Goal: Check status

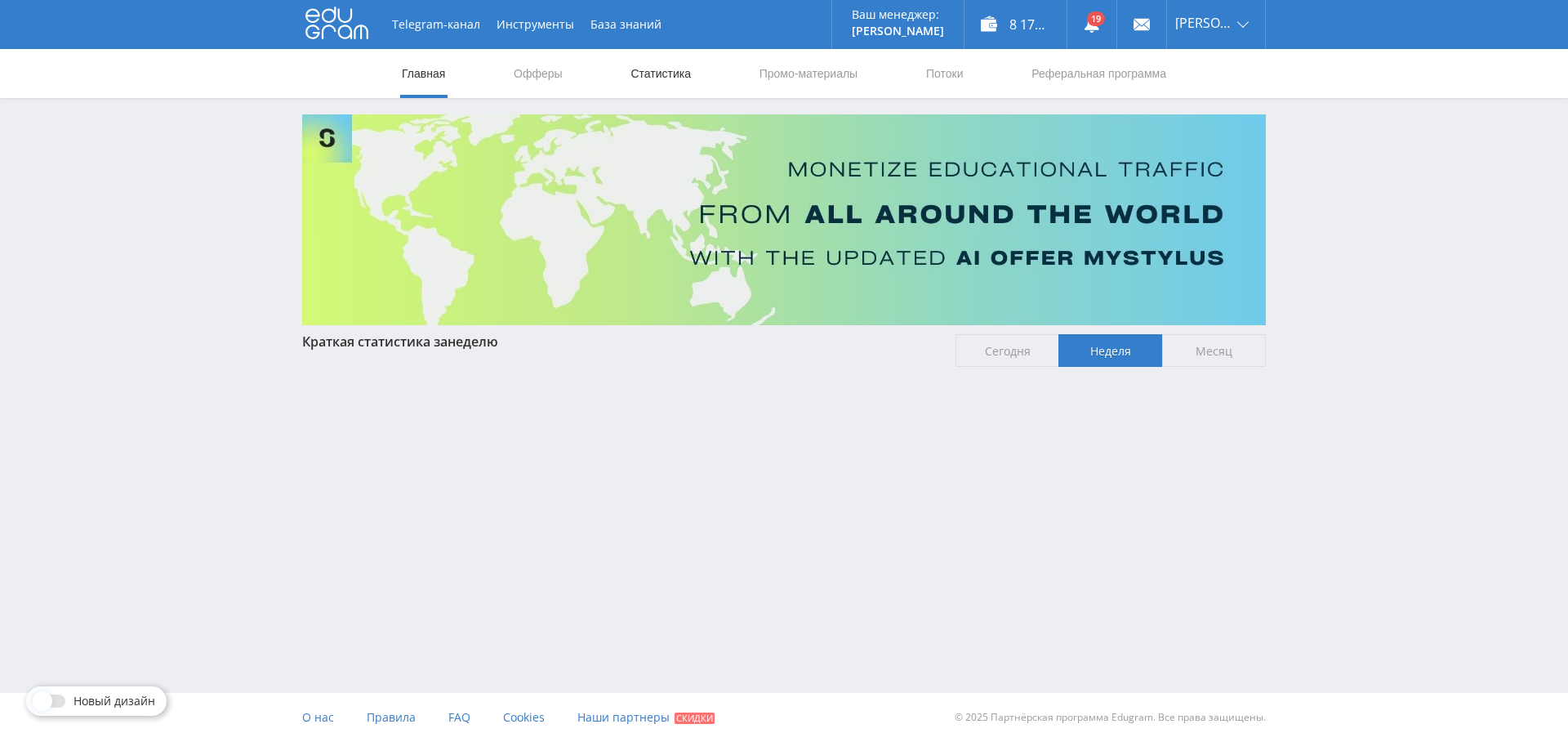
click at [665, 75] on link "Статистика" at bounding box center [660, 74] width 64 height 49
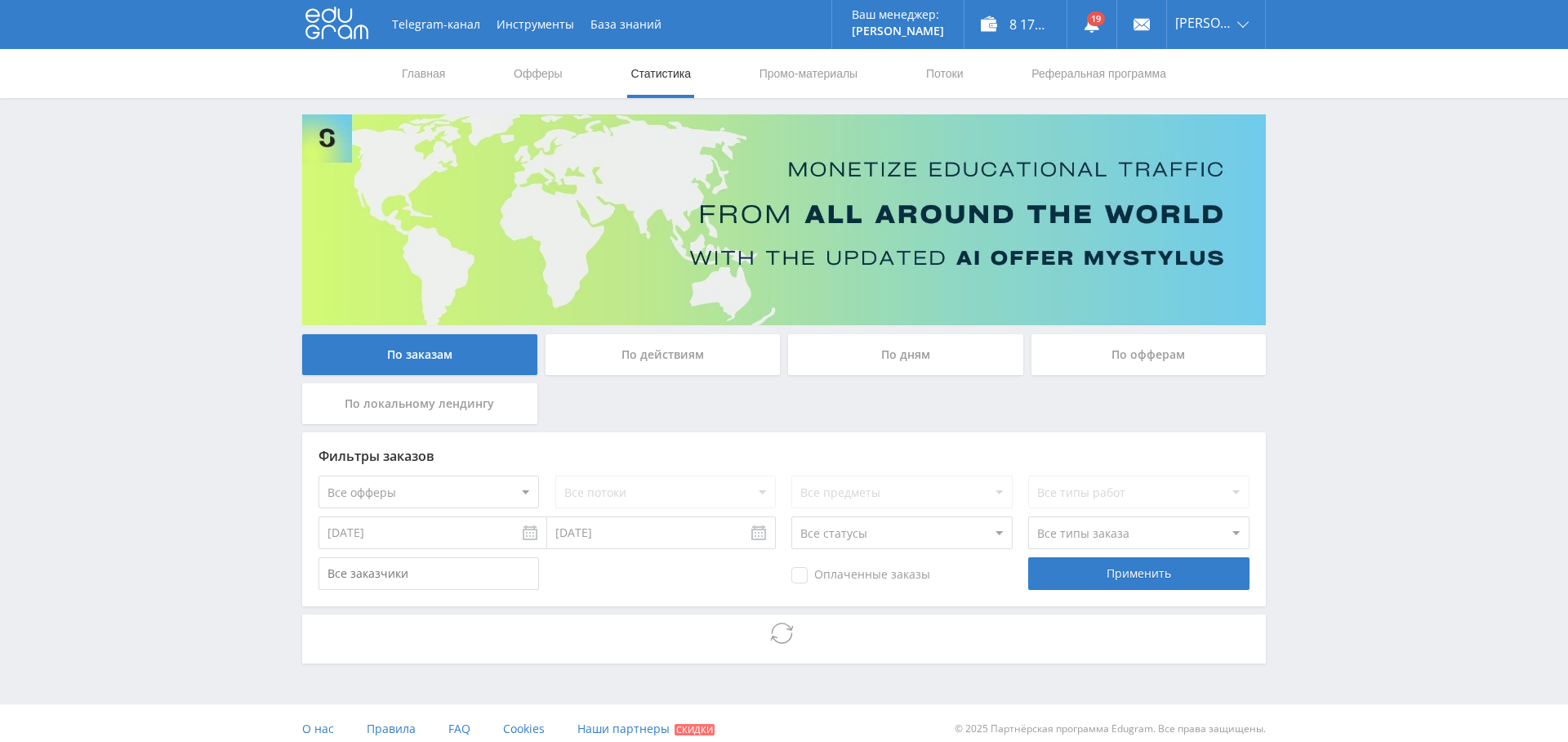
click at [899, 350] on div "По дням" at bounding box center [905, 355] width 235 height 41
click at [0, 0] on input "По дням" at bounding box center [0, 0] width 0 height 0
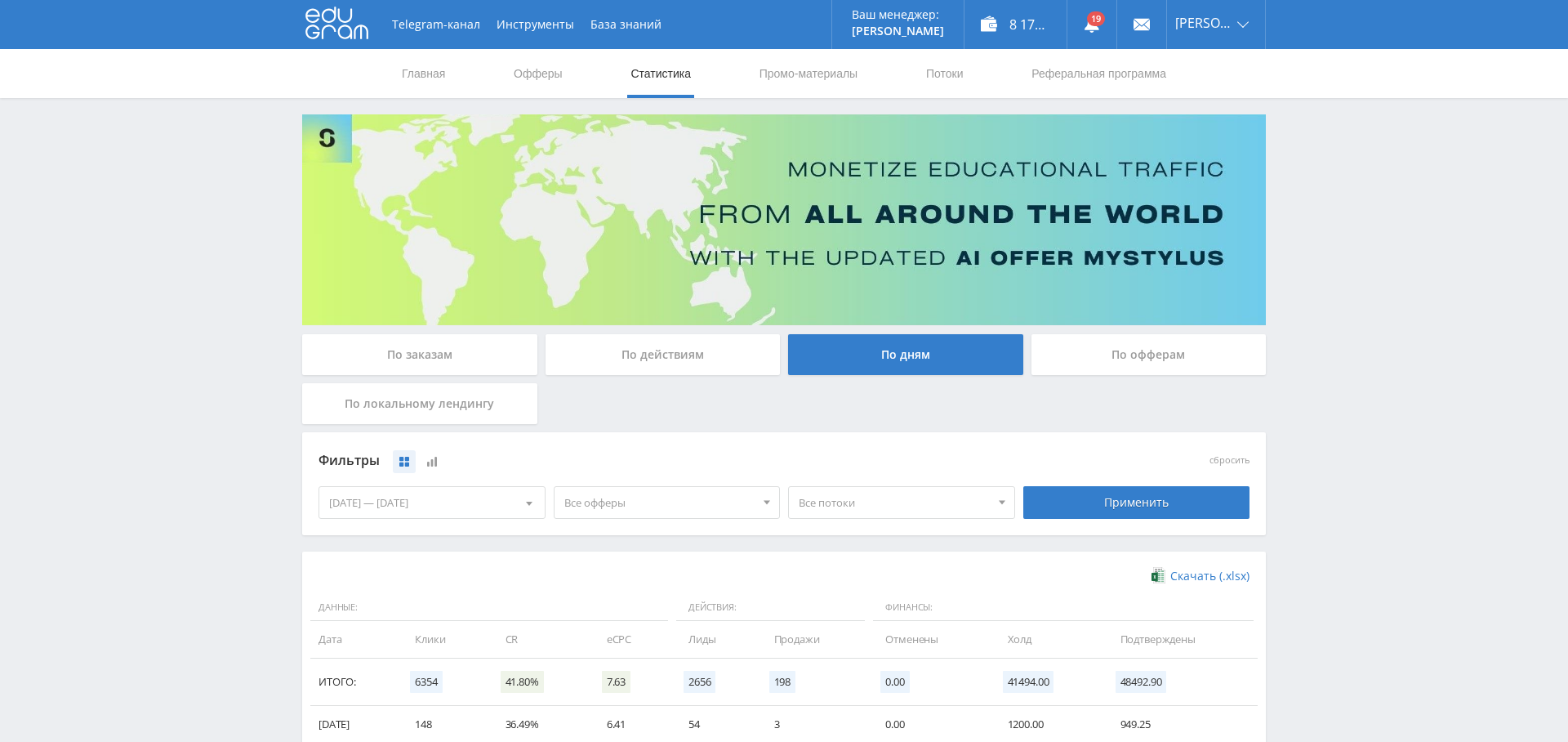
click at [596, 501] on span "Все офферы" at bounding box center [659, 502] width 191 height 31
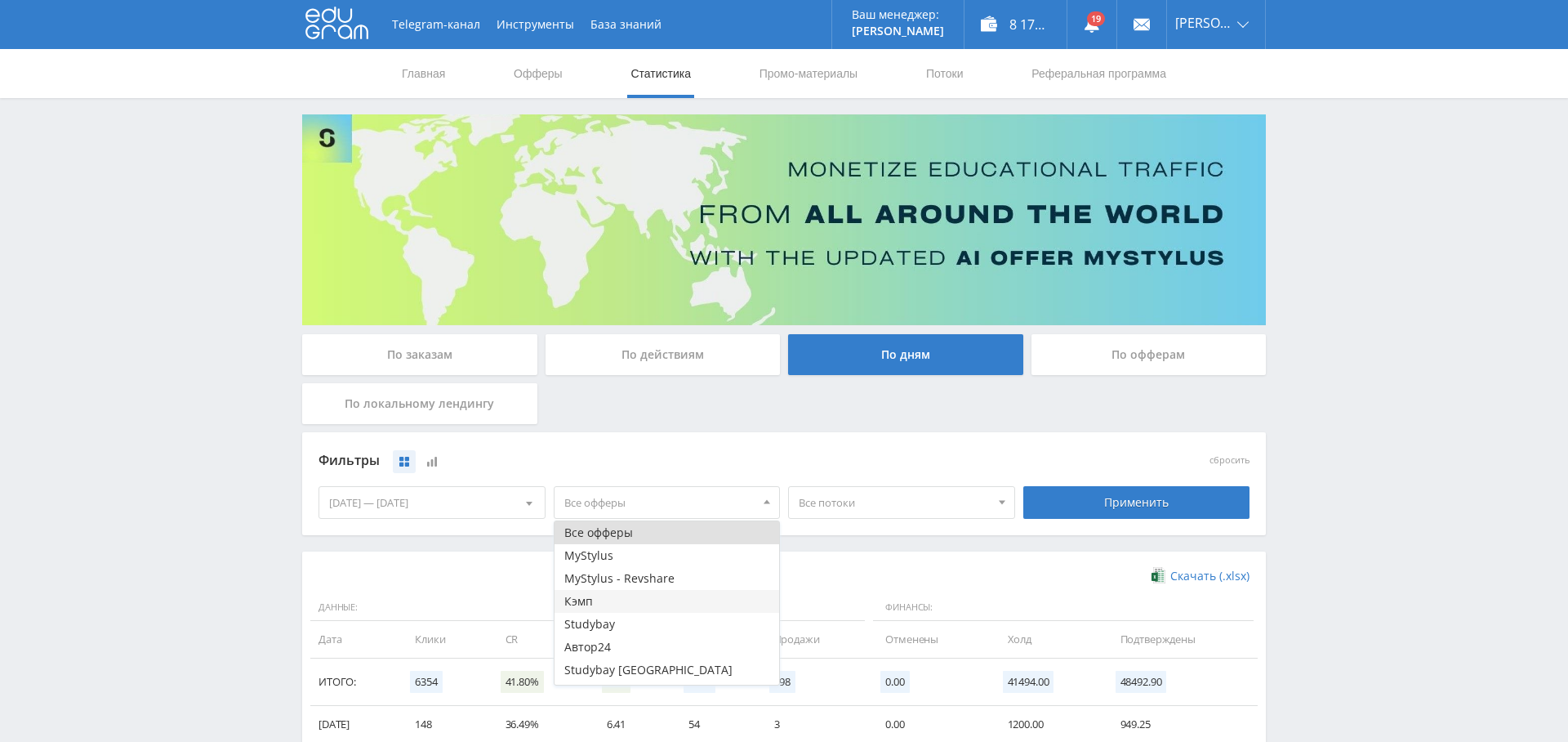
click at [610, 596] on button "Кэмп" at bounding box center [667, 601] width 225 height 23
click at [398, 487] on div "[DATE] — [DATE]" at bounding box center [431, 502] width 225 height 31
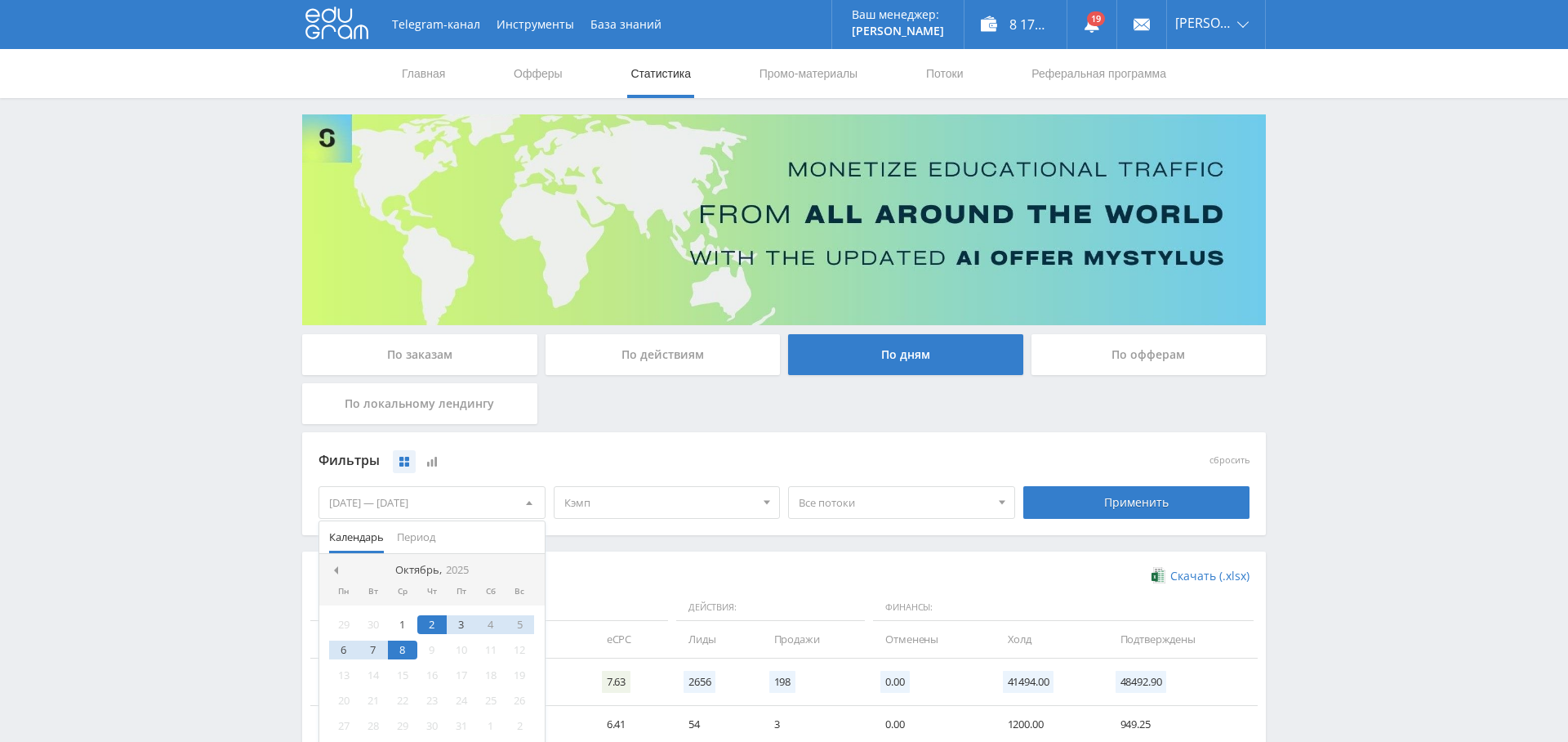
click at [333, 560] on nav "Октябрь, 2025" at bounding box center [431, 570] width 225 height 32
click at [336, 563] on div at bounding box center [335, 569] width 13 height 13
click at [335, 560] on nav "Июль, 2025" at bounding box center [431, 570] width 225 height 32
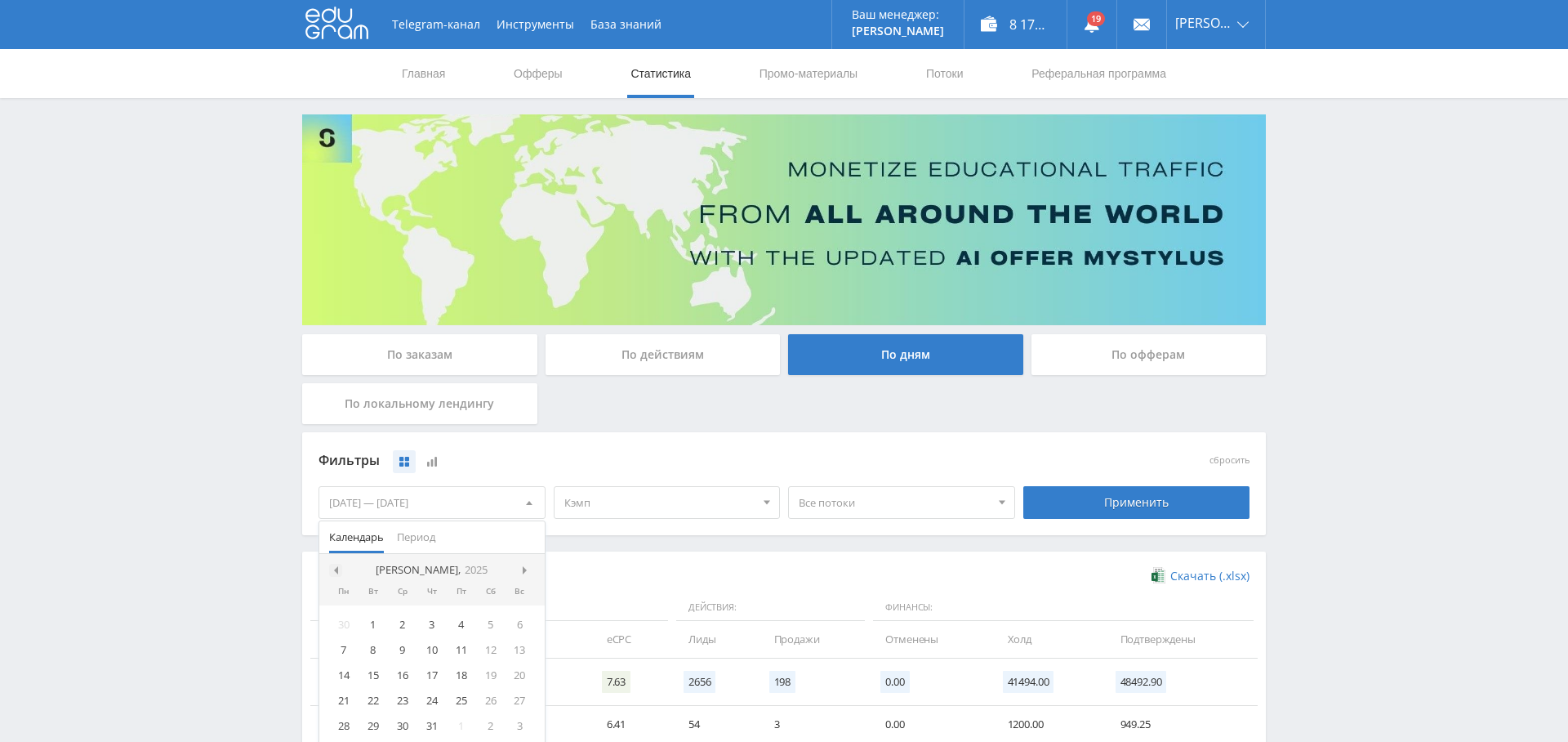
click at [337, 563] on div at bounding box center [335, 569] width 13 height 13
click at [433, 619] on div "1" at bounding box center [431, 625] width 30 height 19
click at [527, 566] on span at bounding box center [527, 570] width 9 height 9
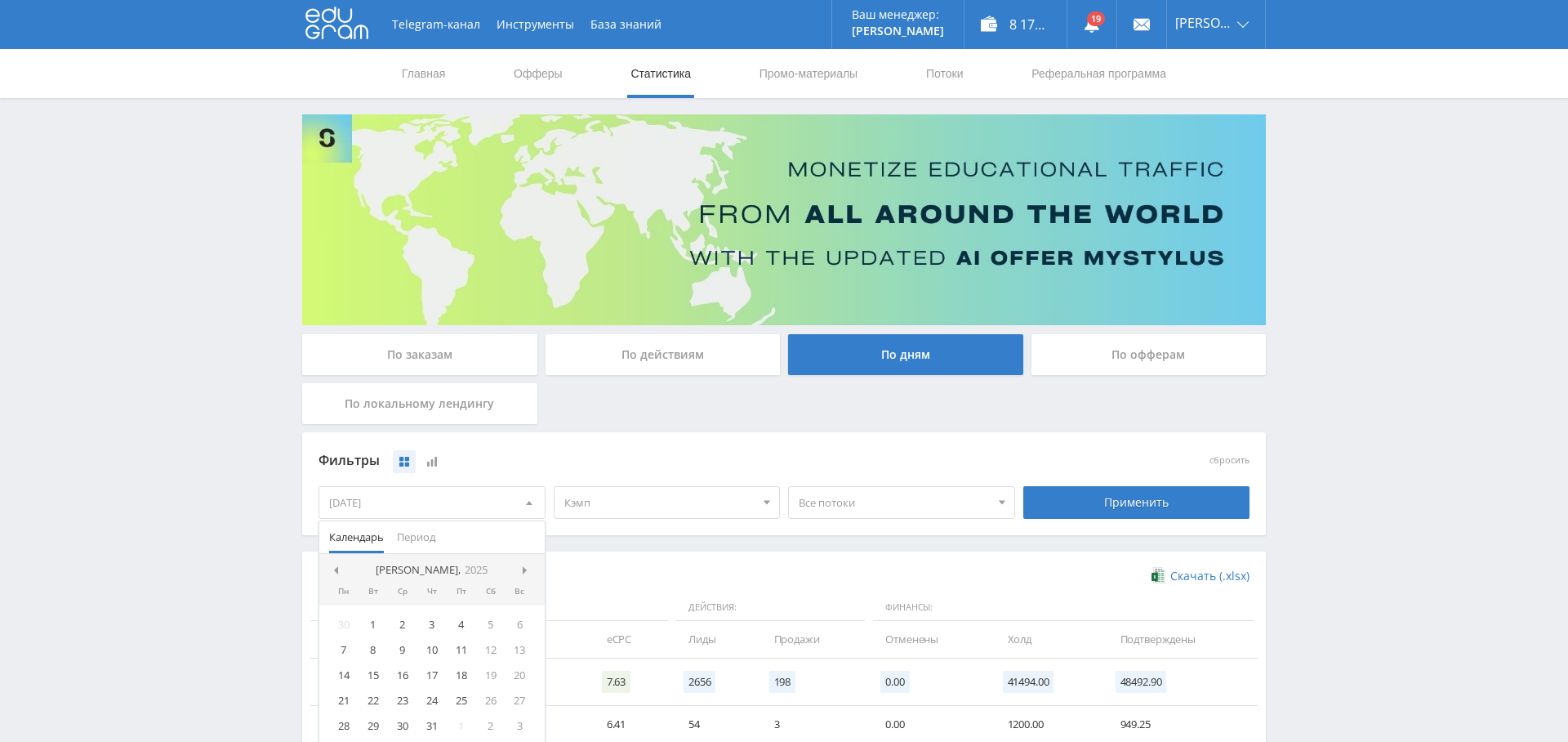
click at [527, 566] on span at bounding box center [527, 570] width 9 height 9
click at [402, 647] on div "8" at bounding box center [402, 650] width 30 height 19
click at [649, 540] on div "Фильтры сбросить 01.05.2025 — 08.10.2025 Календарь Период Октябрь, 2025 Пн Вт С…" at bounding box center [784, 492] width 964 height 119
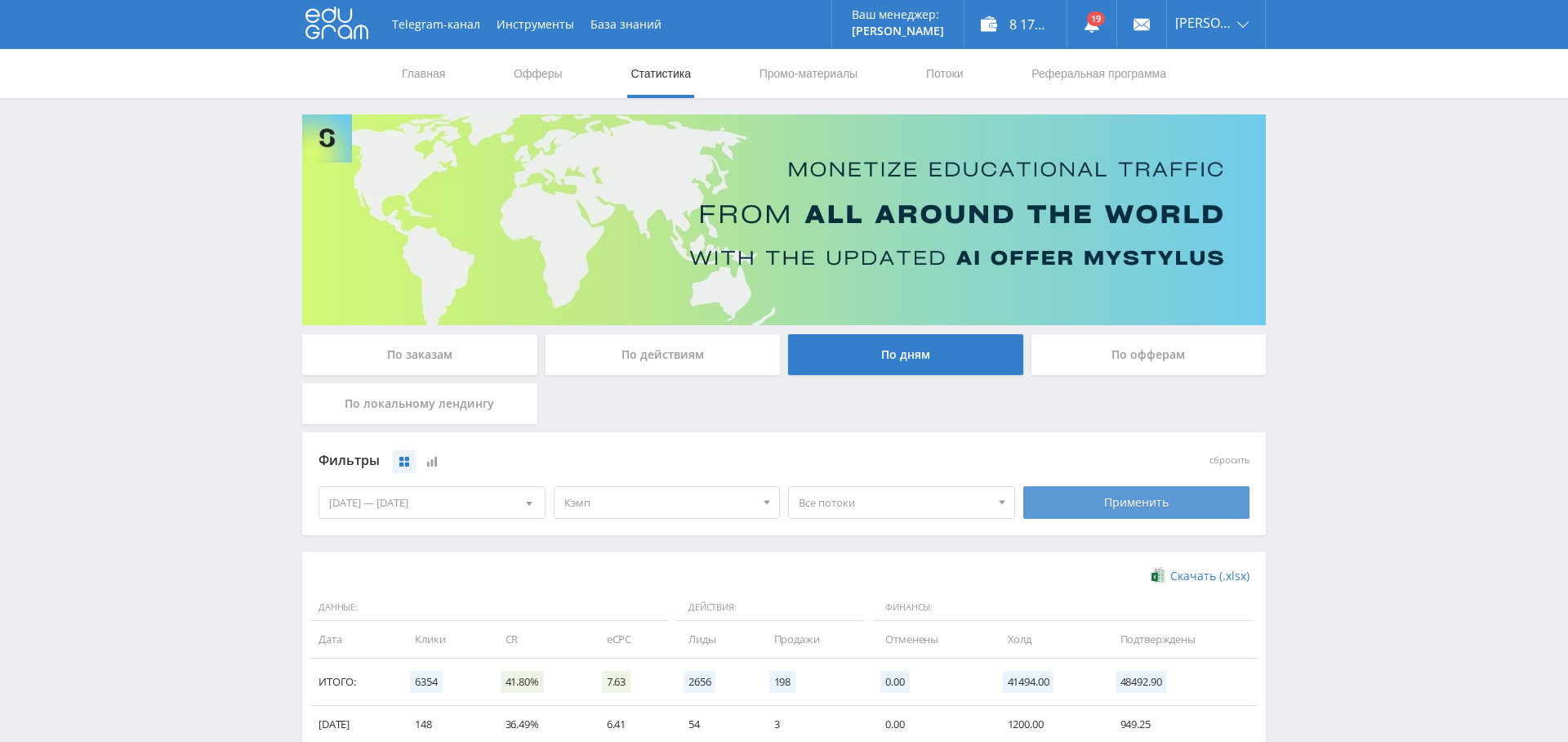
click at [1121, 491] on div "Применить" at bounding box center [1137, 502] width 227 height 32
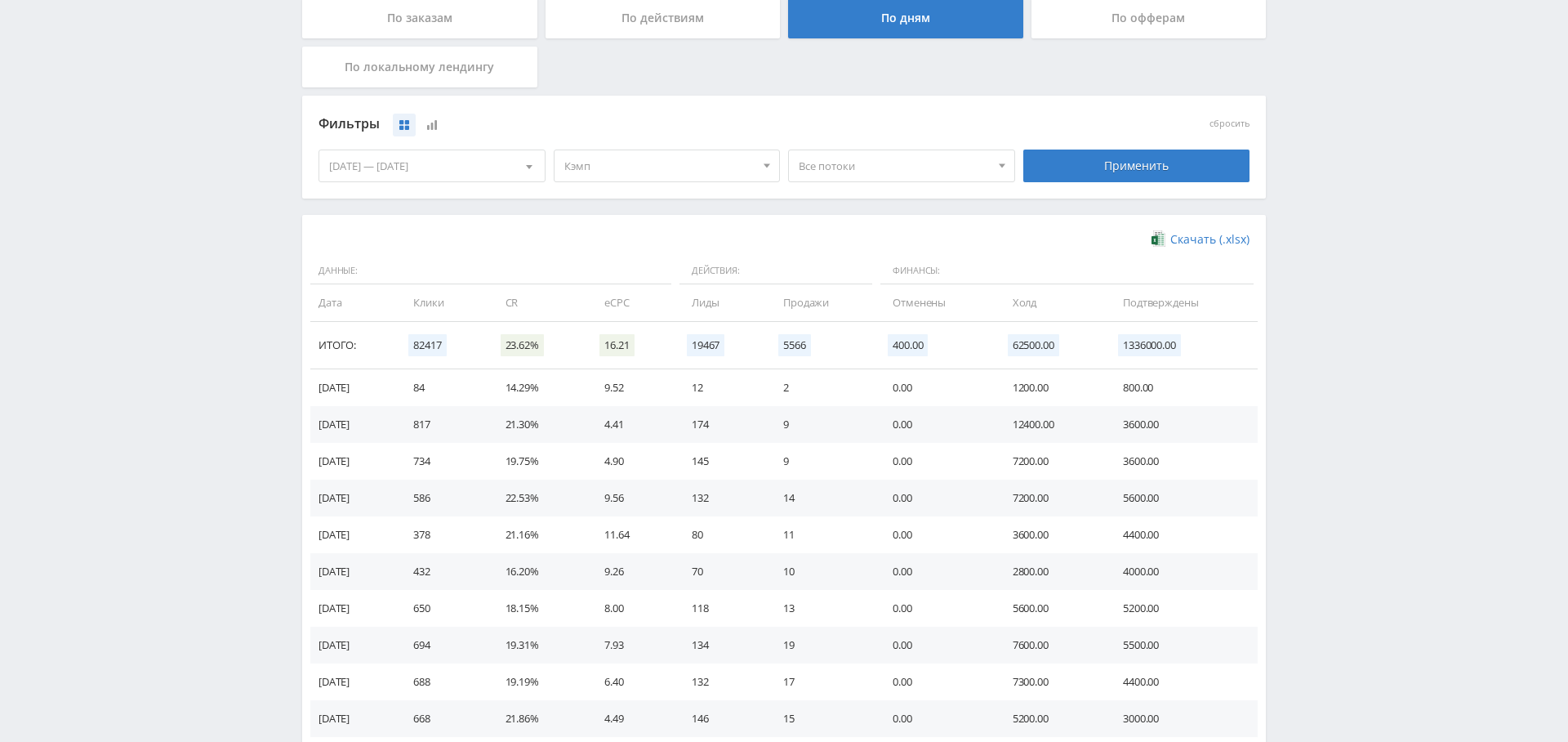
scroll to position [207, 0]
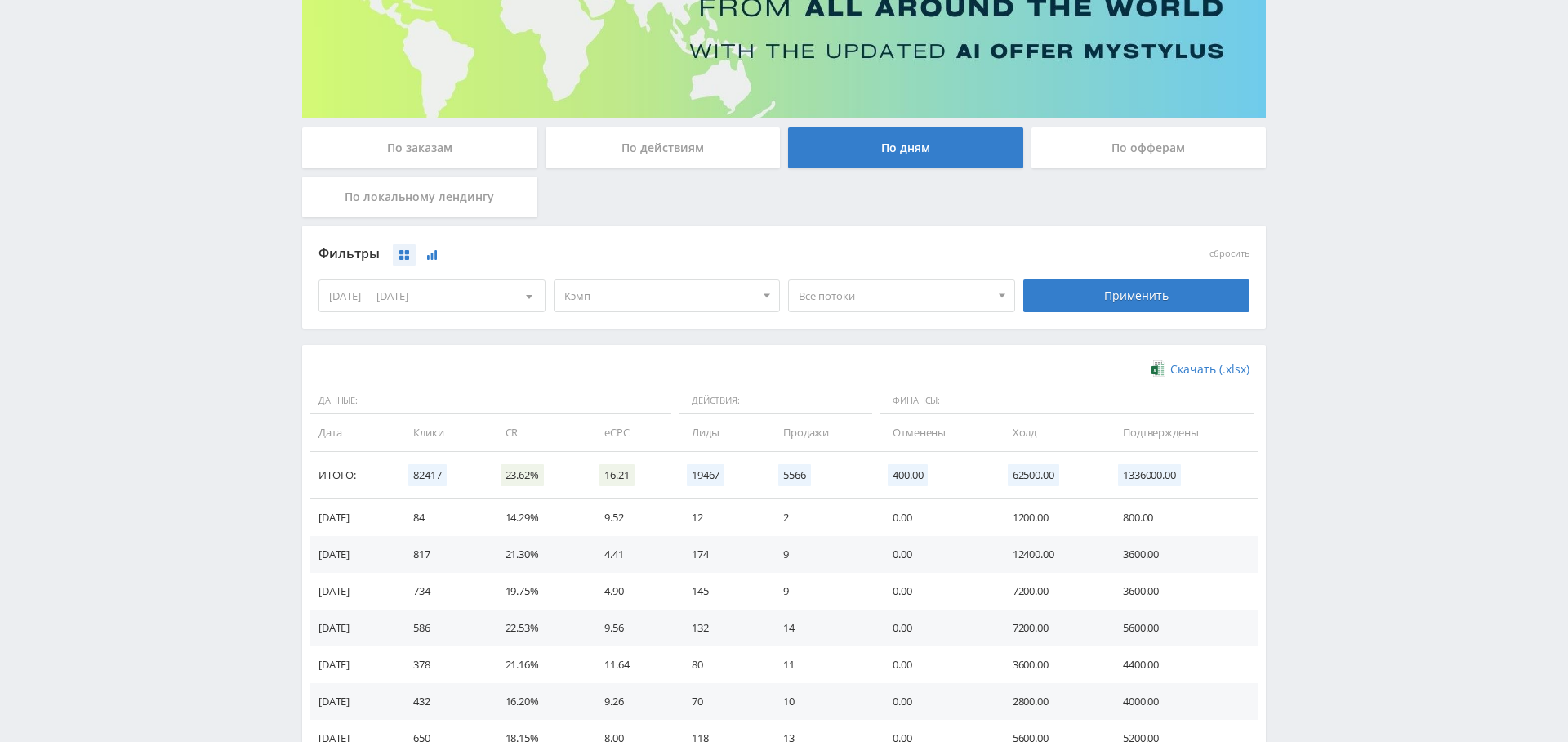
click at [437, 258] on button at bounding box center [431, 254] width 23 height 23
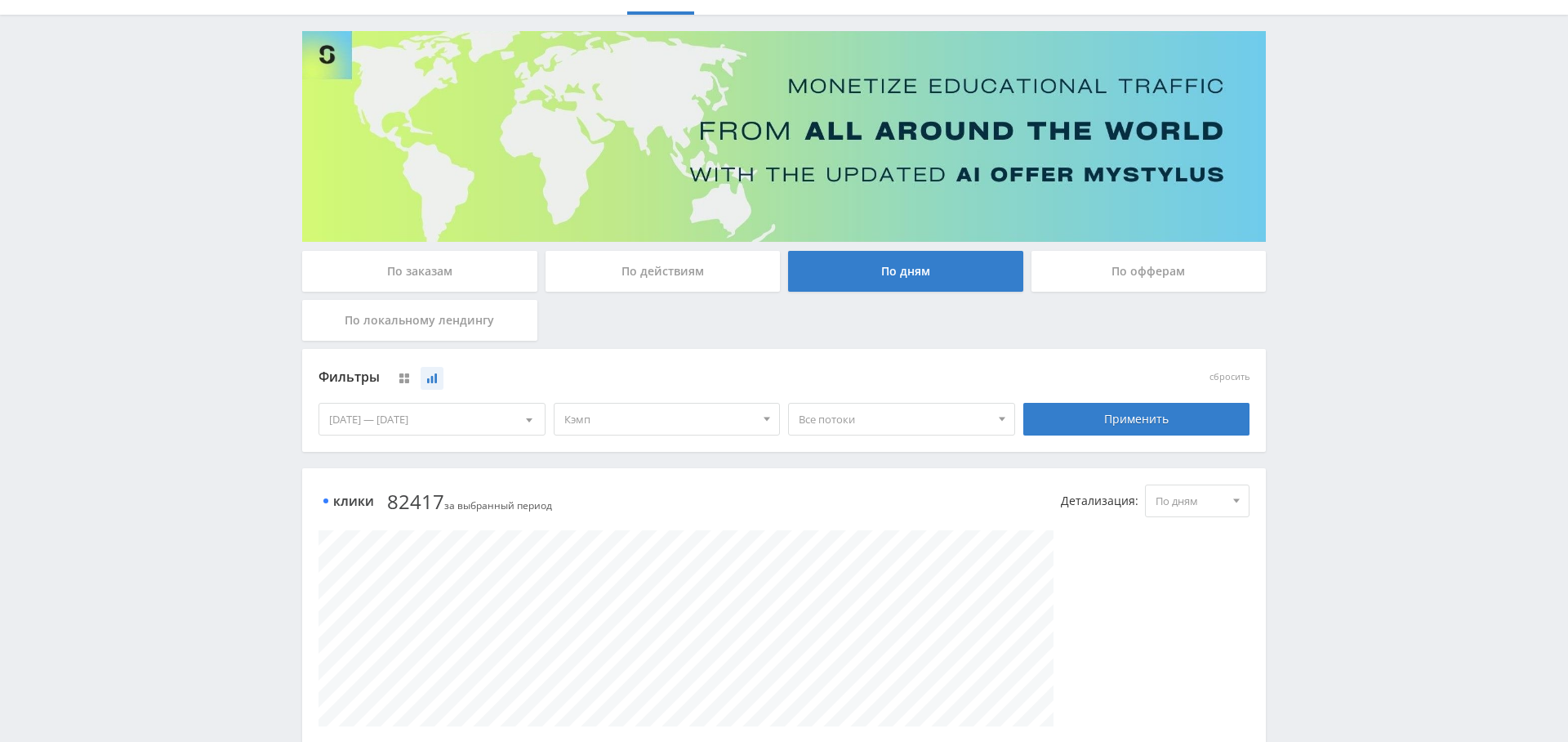
scroll to position [0, 0]
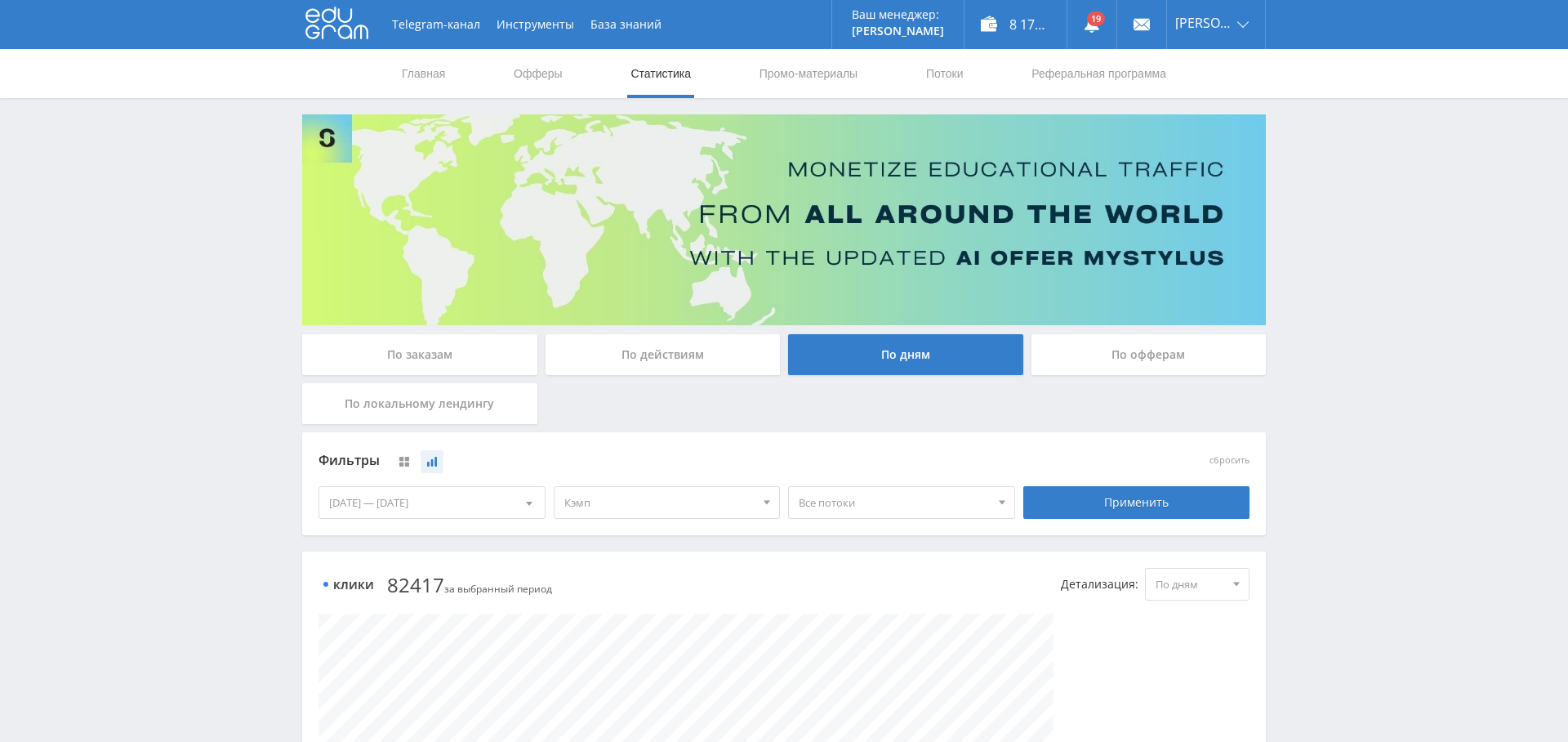
click at [839, 504] on span "Все потоки" at bounding box center [894, 502] width 191 height 31
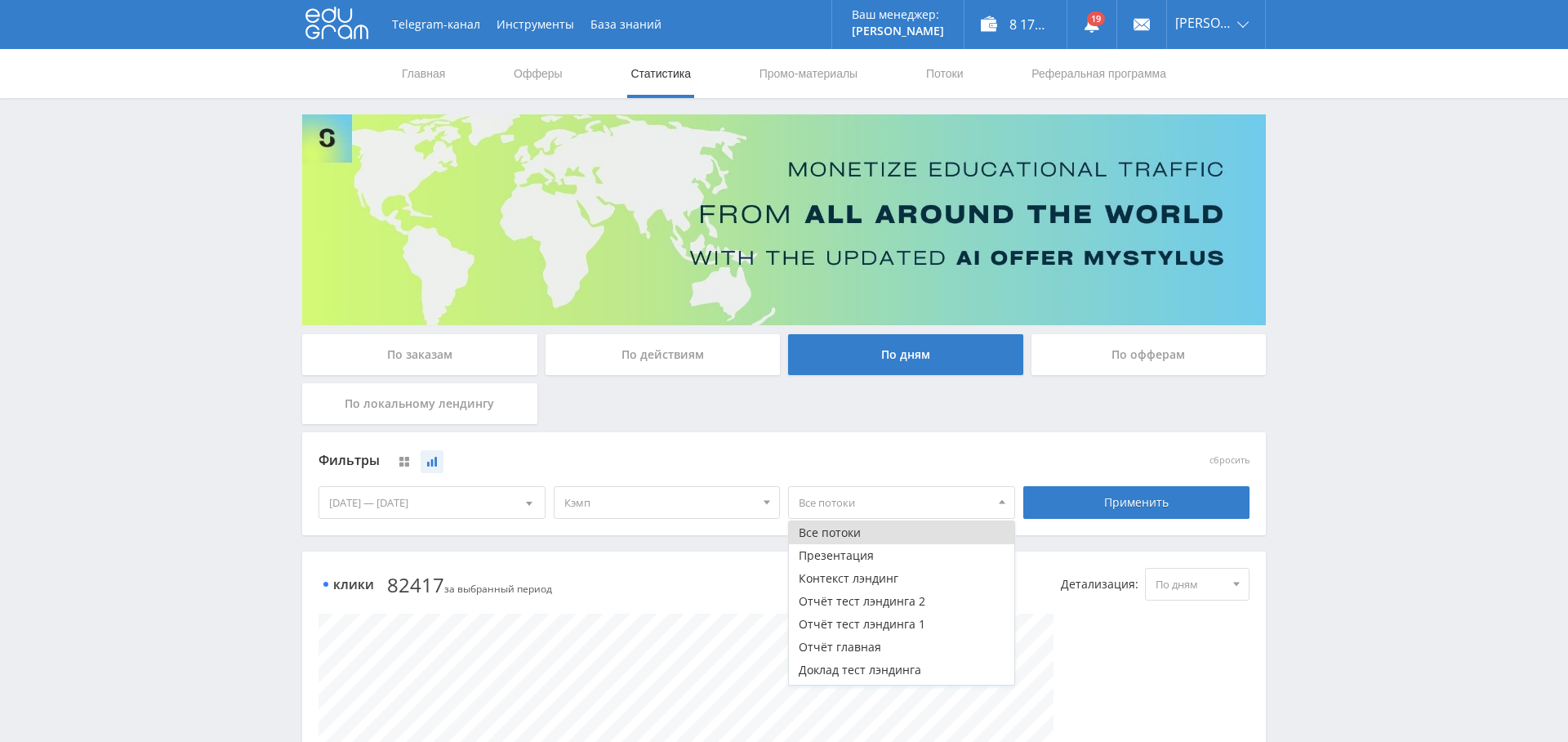
click at [858, 453] on div "Фильтры" at bounding box center [666, 460] width 697 height 25
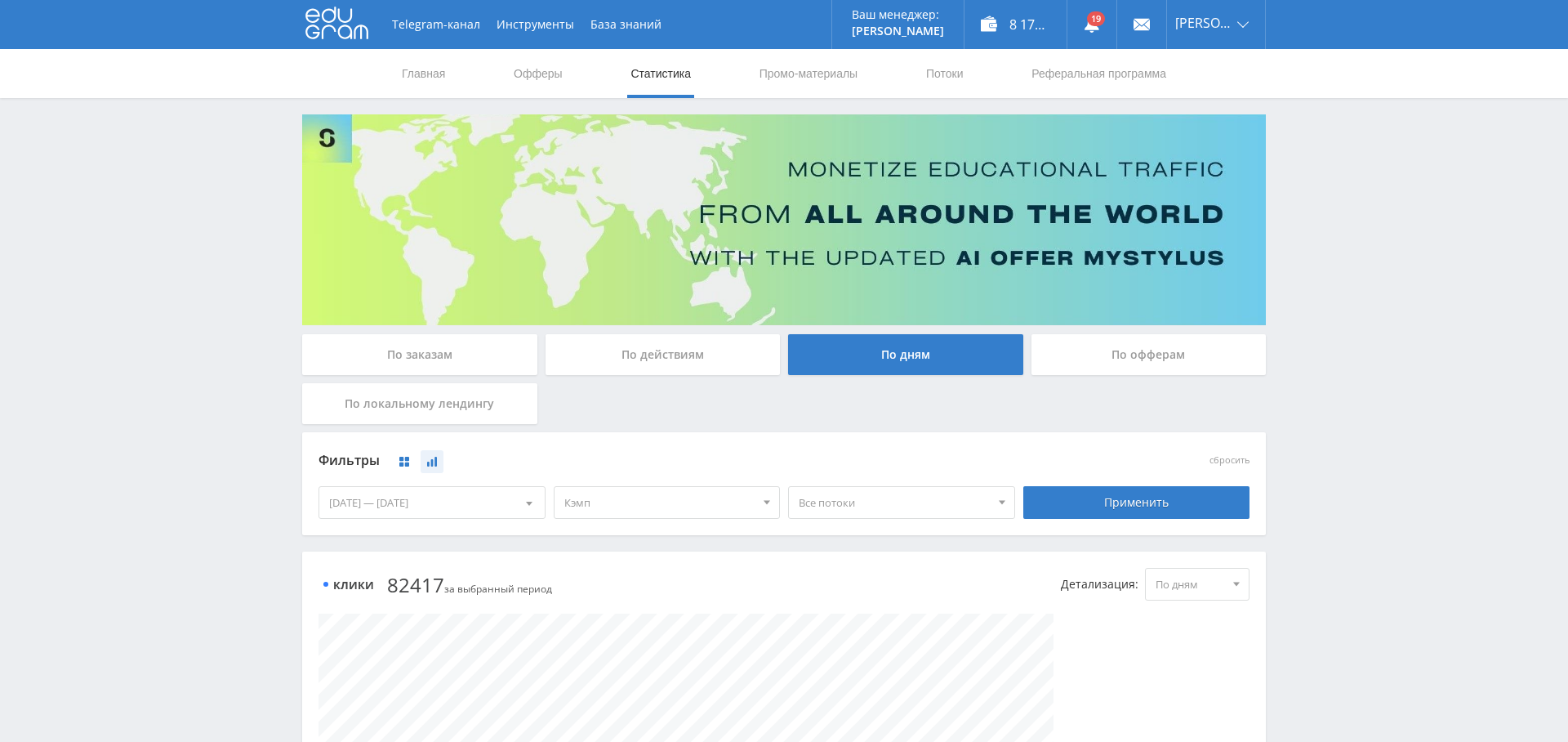
click at [396, 459] on button at bounding box center [404, 461] width 23 height 23
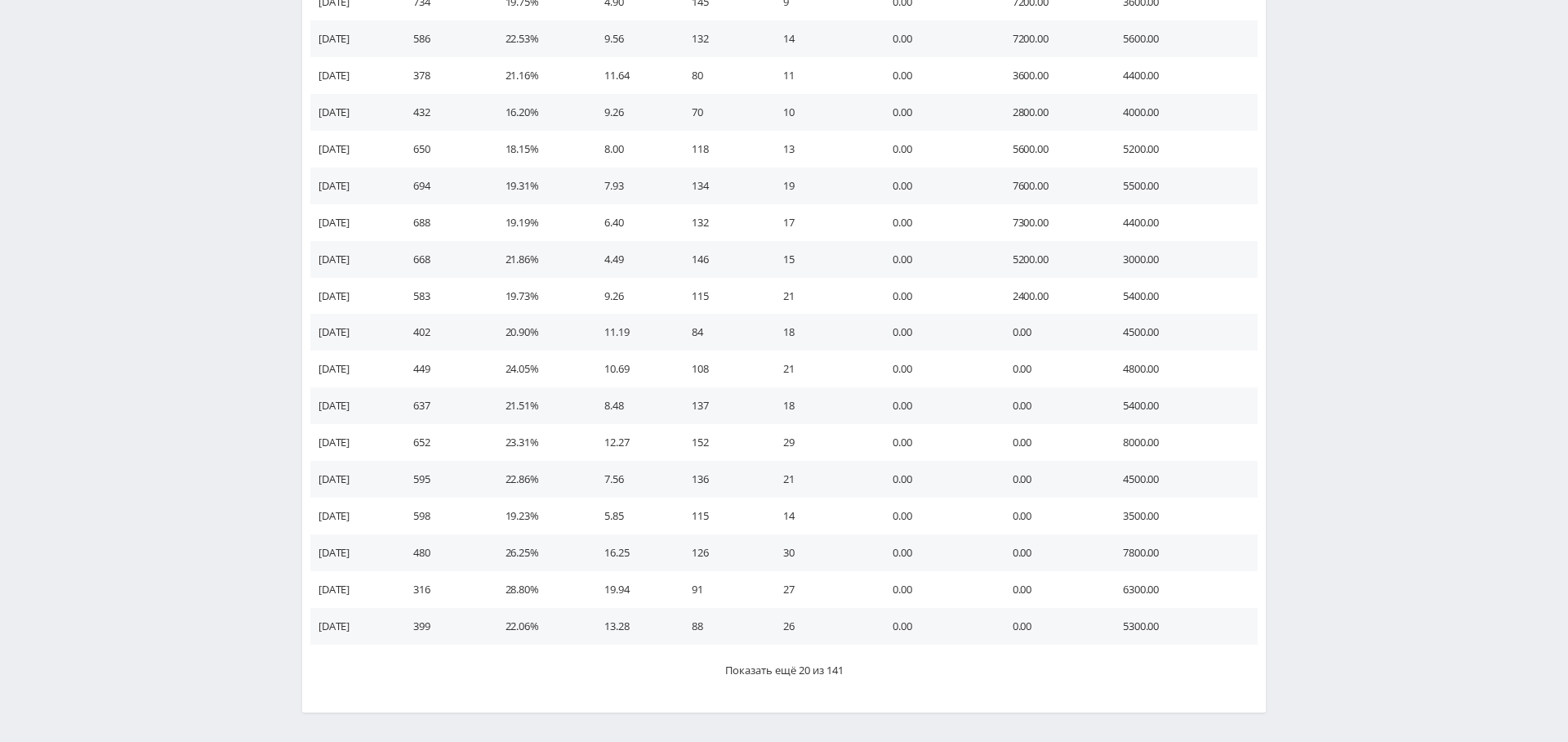
scroll to position [798, 0]
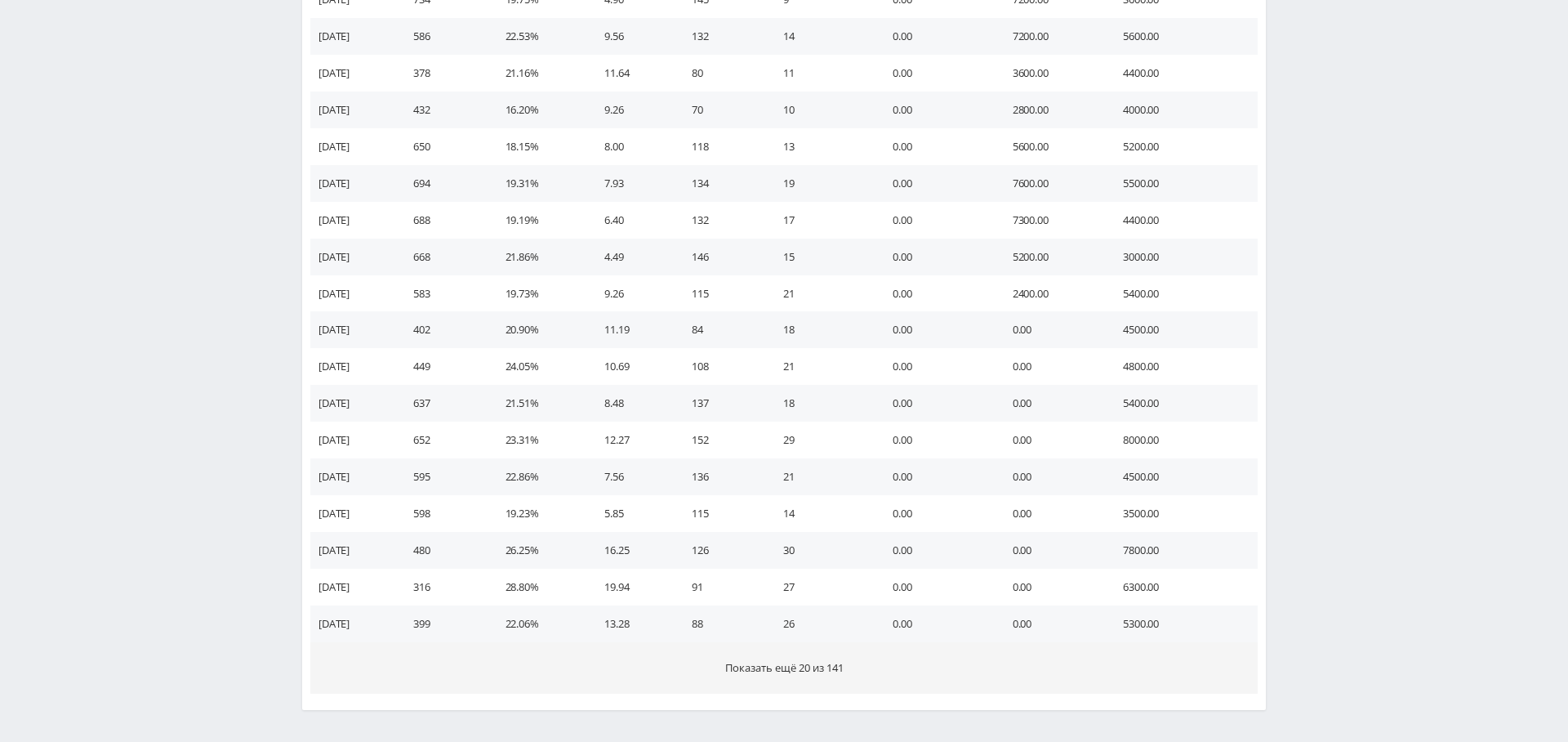
click at [744, 653] on button "Показать ещё 20 из 141" at bounding box center [784, 667] width 947 height 51
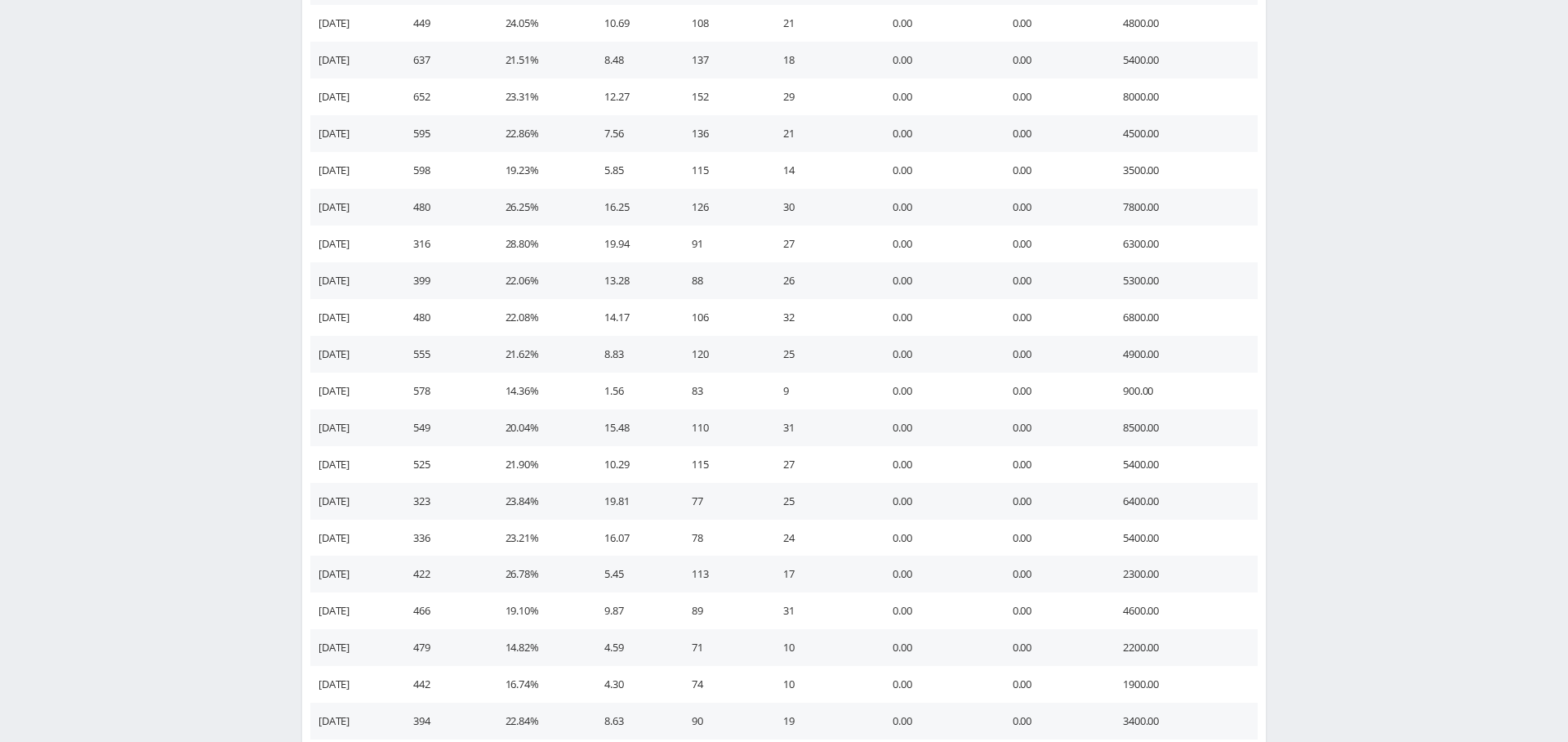
scroll to position [1589, 0]
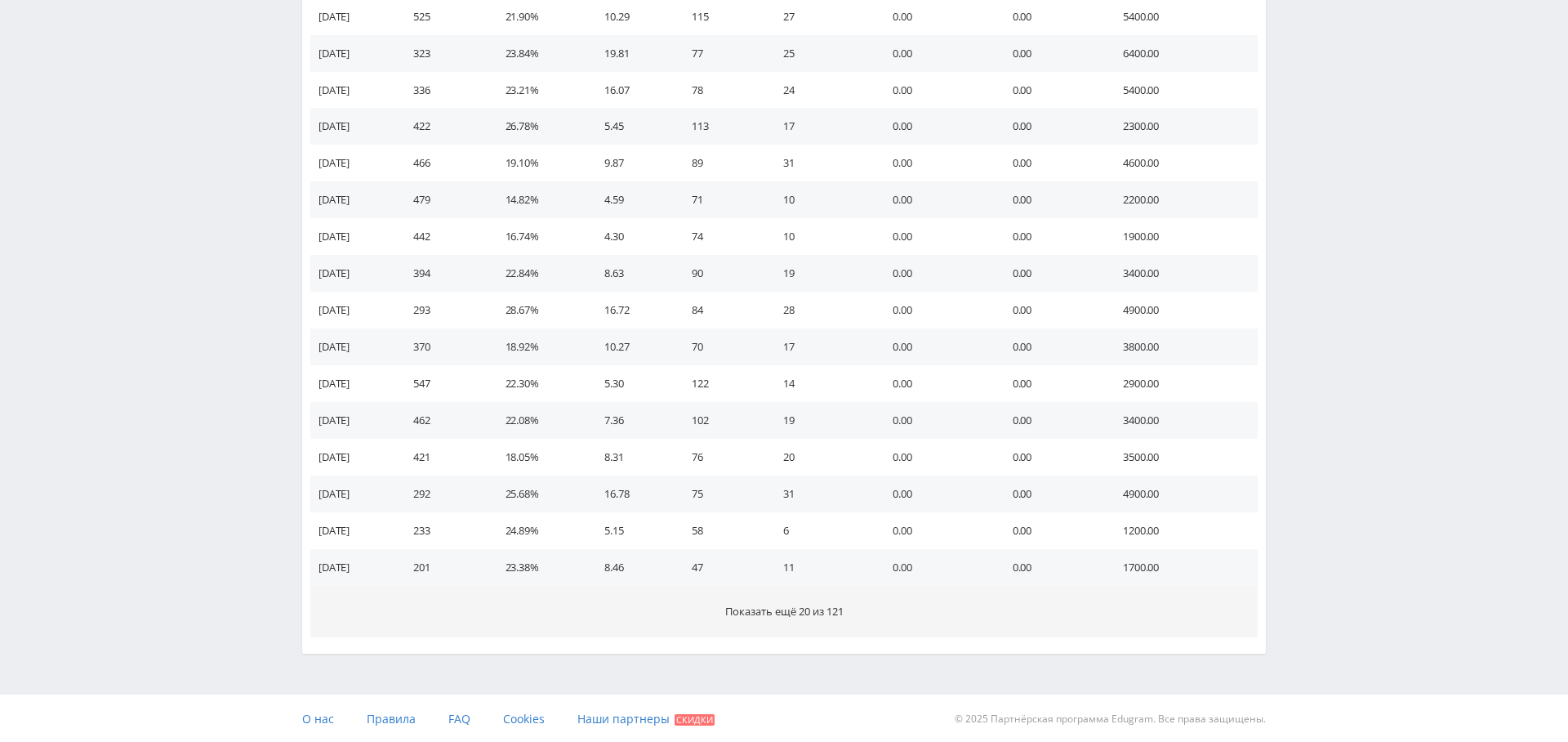
click at [791, 608] on span "Показать ещё 20 из 121" at bounding box center [784, 610] width 118 height 14
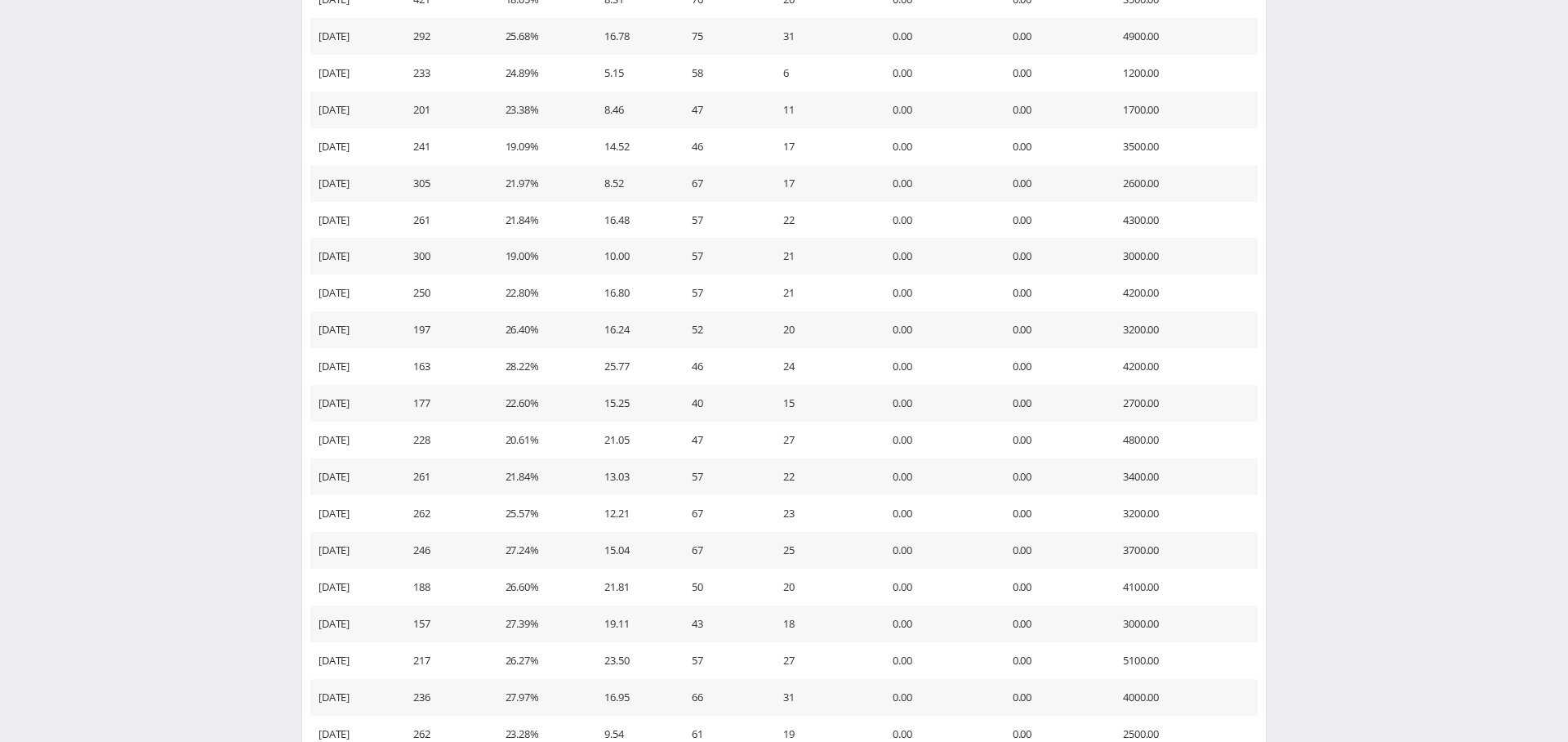
scroll to position [2323, 0]
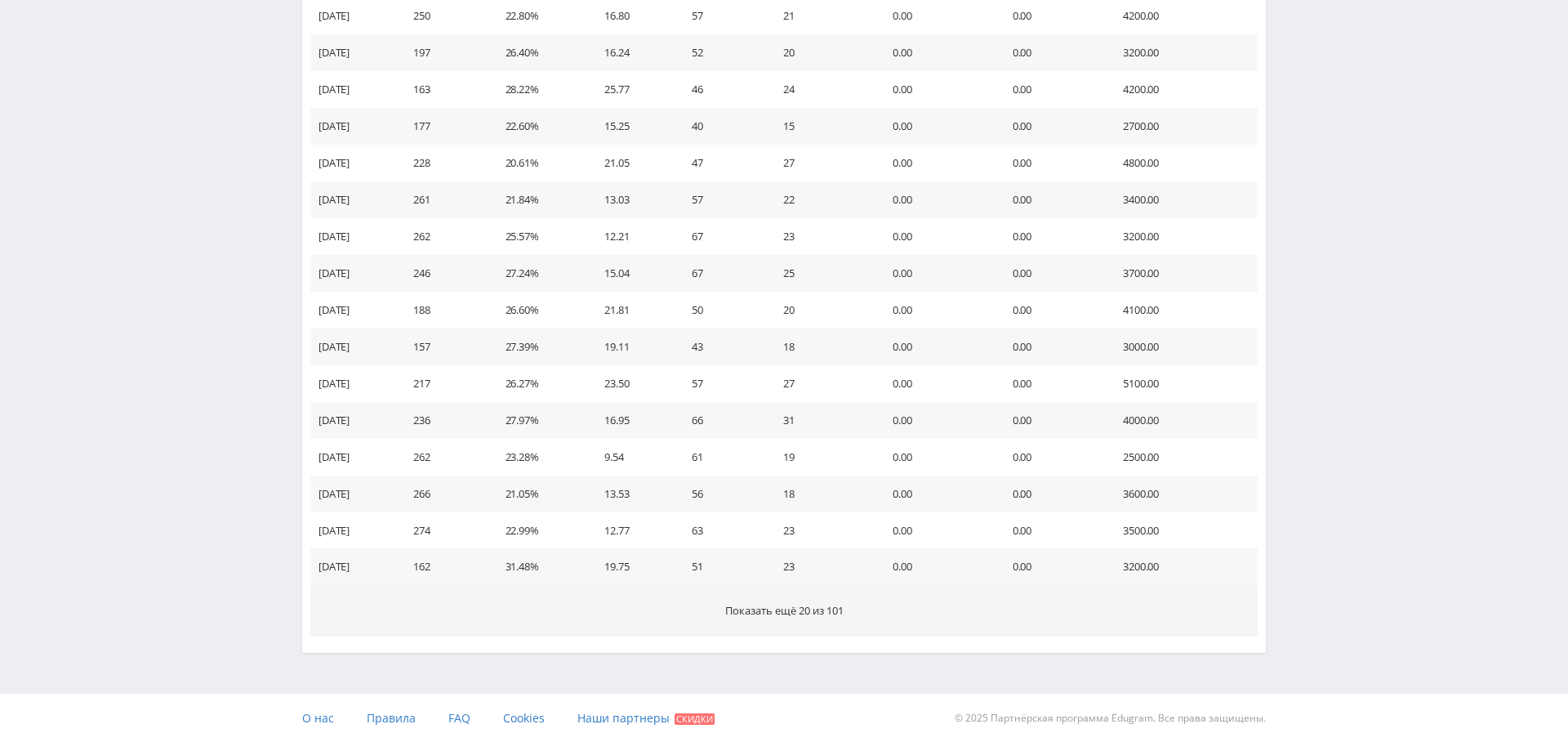
click at [755, 607] on span "Показать ещё 20 из 101" at bounding box center [784, 609] width 118 height 14
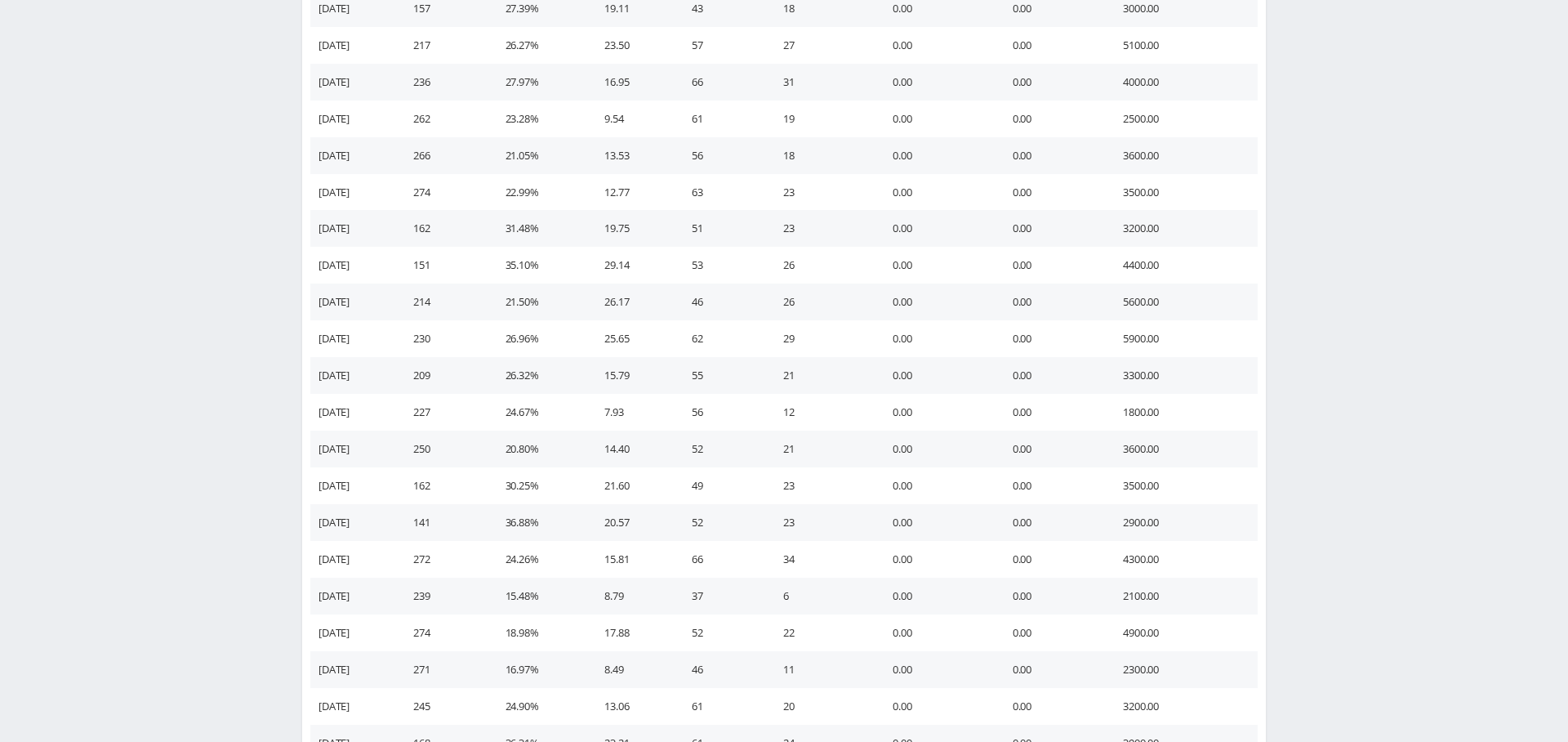
scroll to position [3057, 0]
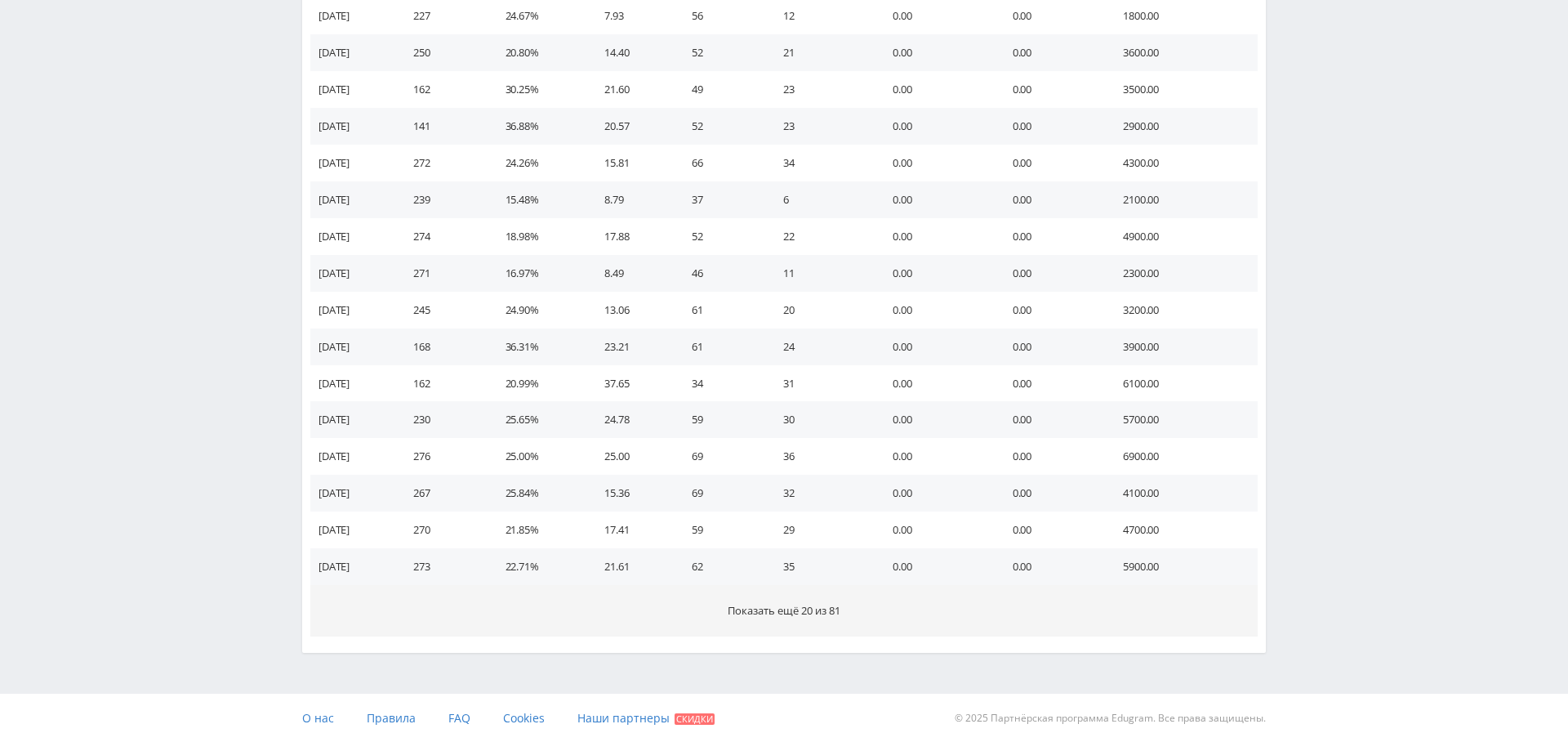
click at [708, 618] on button "Показать ещё 20 из 81" at bounding box center [784, 610] width 947 height 51
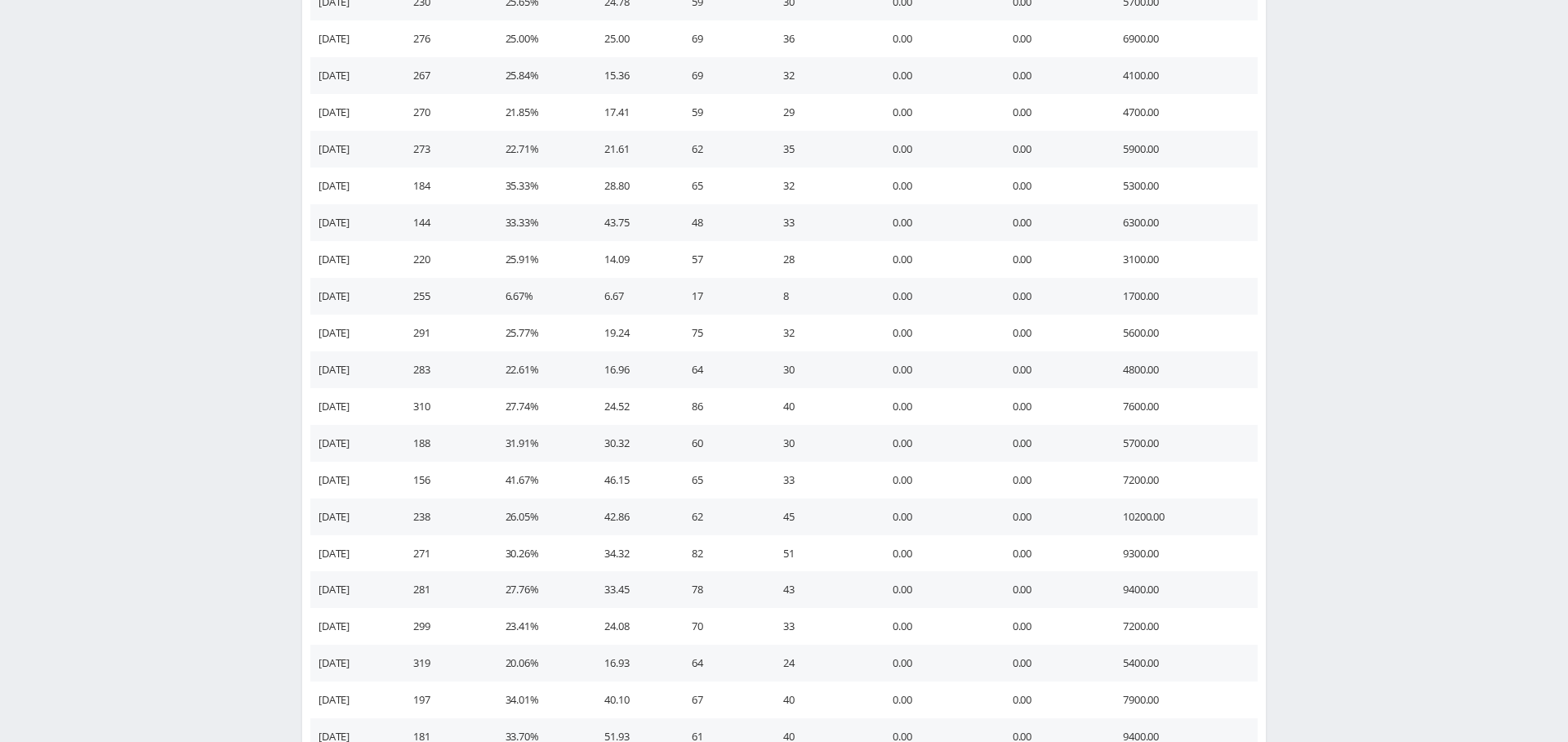
scroll to position [3792, 0]
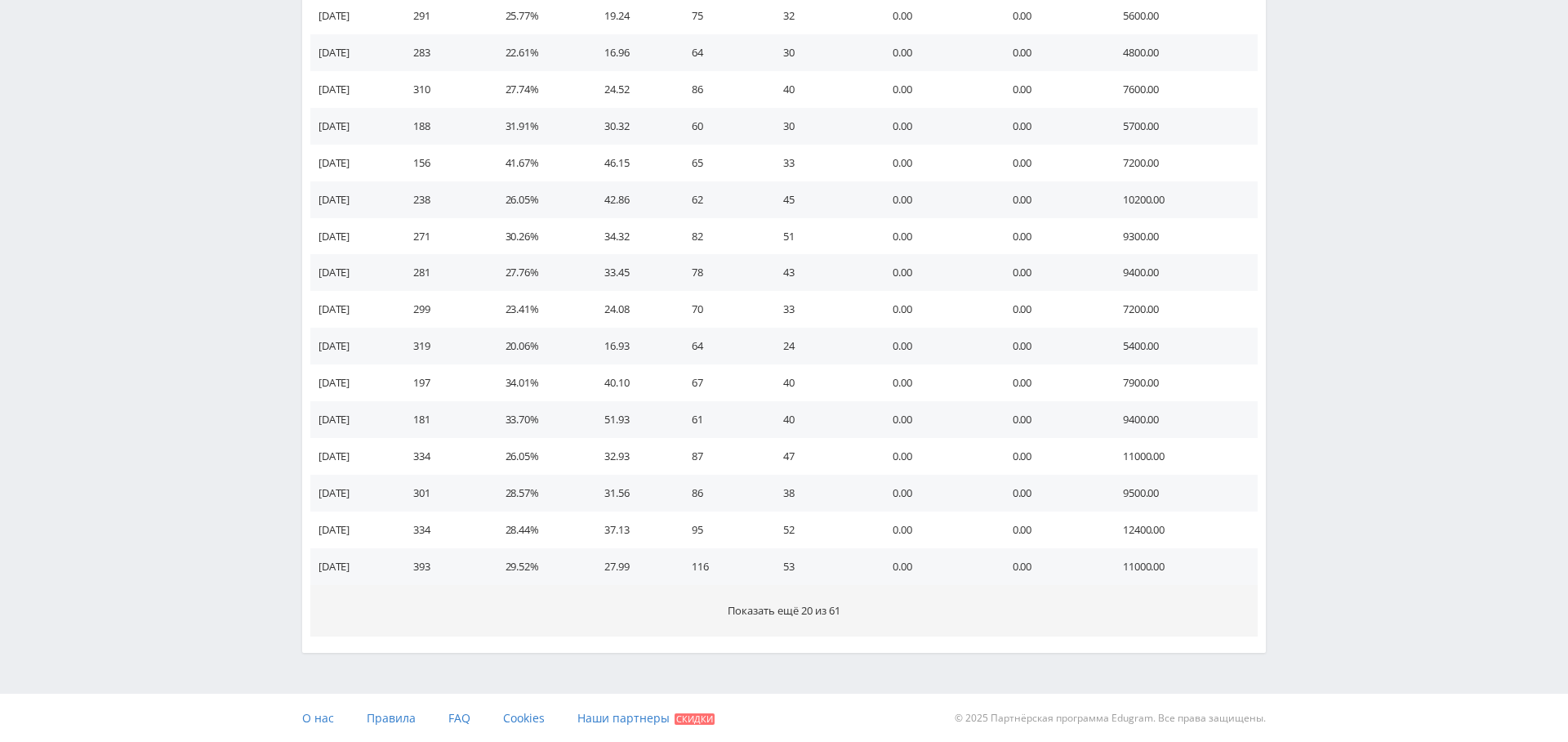
click at [697, 613] on button "Показать ещё 20 из 61" at bounding box center [784, 610] width 947 height 51
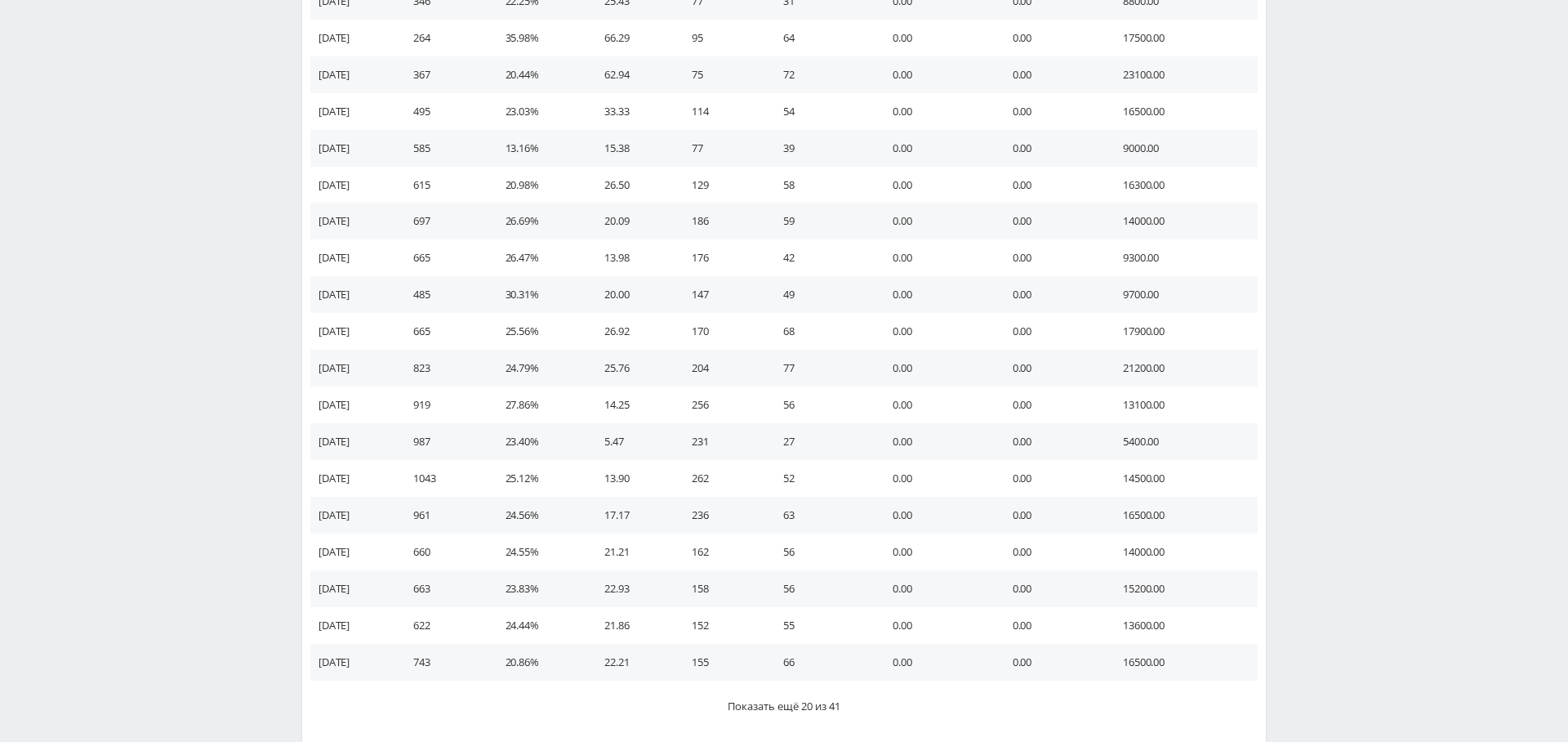
scroll to position [4526, 0]
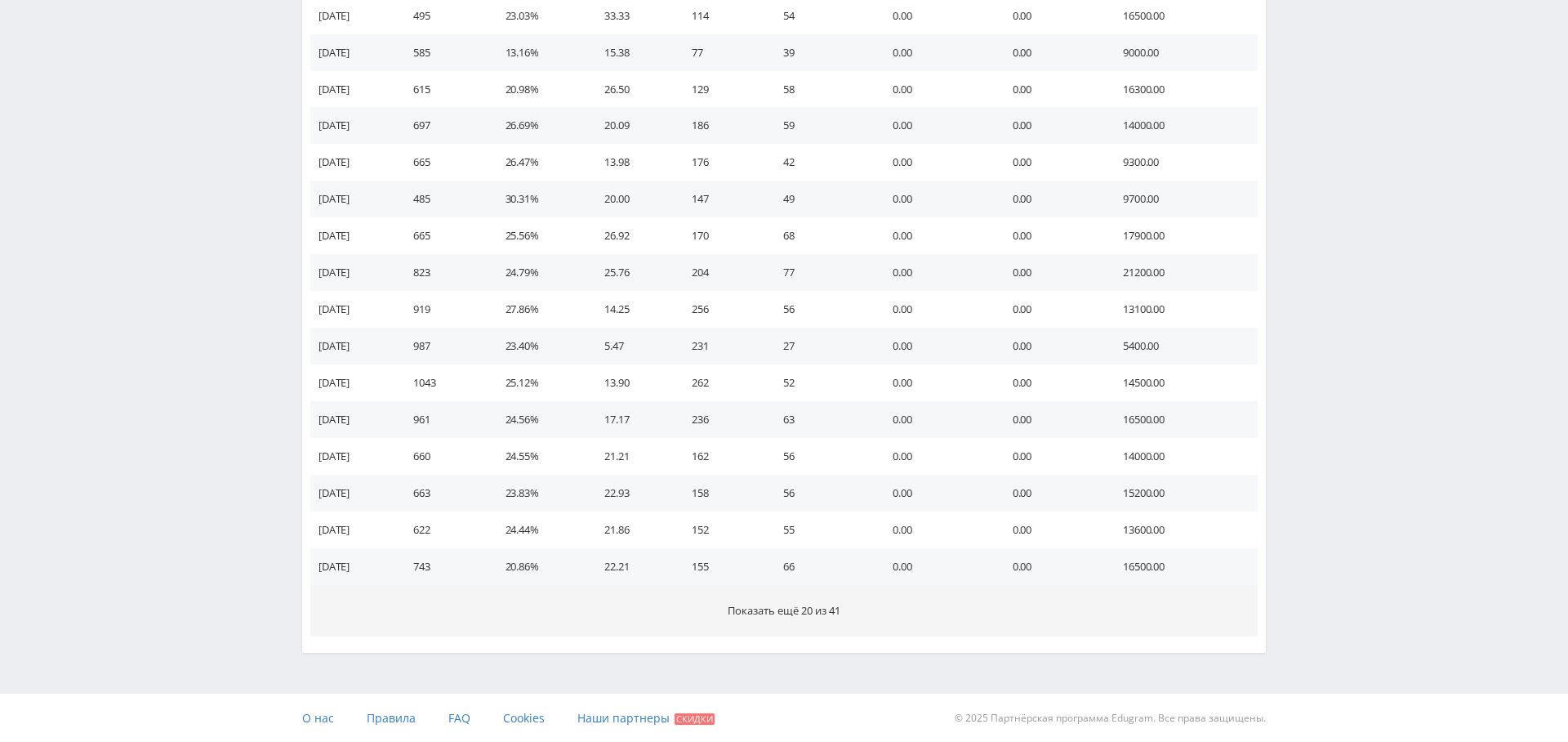
click at [725, 621] on button "Показать ещё 20 из 41" at bounding box center [784, 610] width 947 height 51
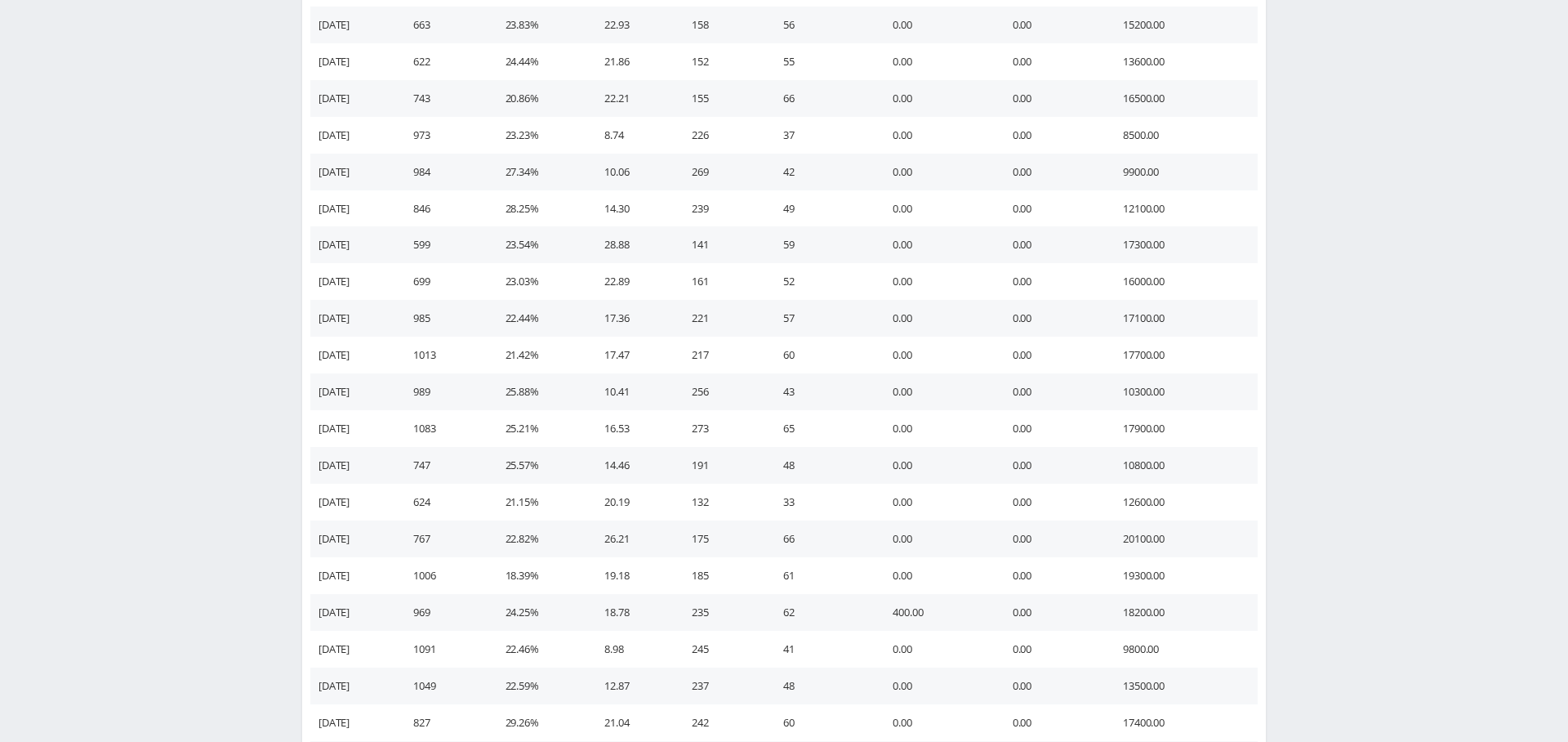
scroll to position [5260, 0]
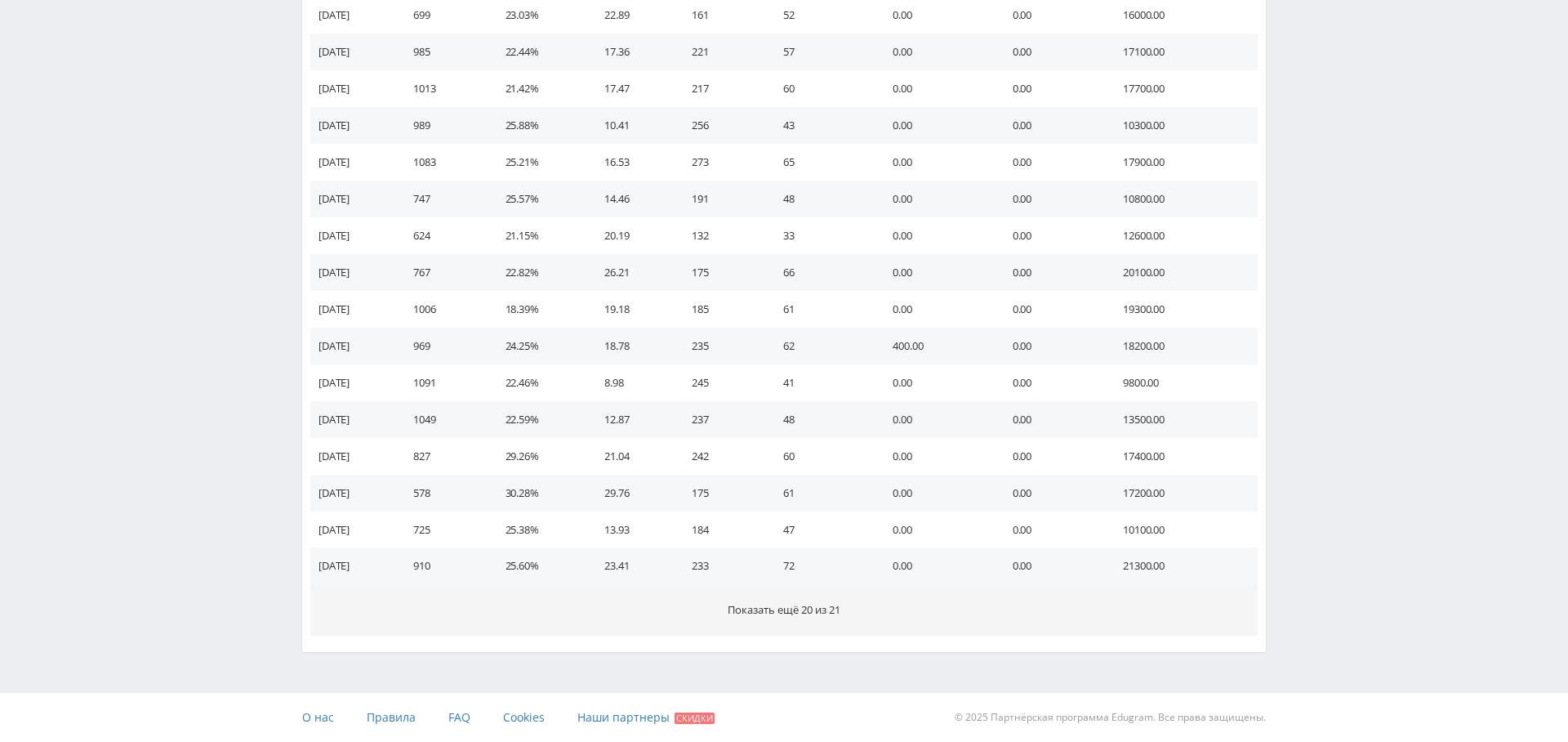
click at [721, 608] on button "Показать ещё 20 из 21" at bounding box center [784, 609] width 947 height 51
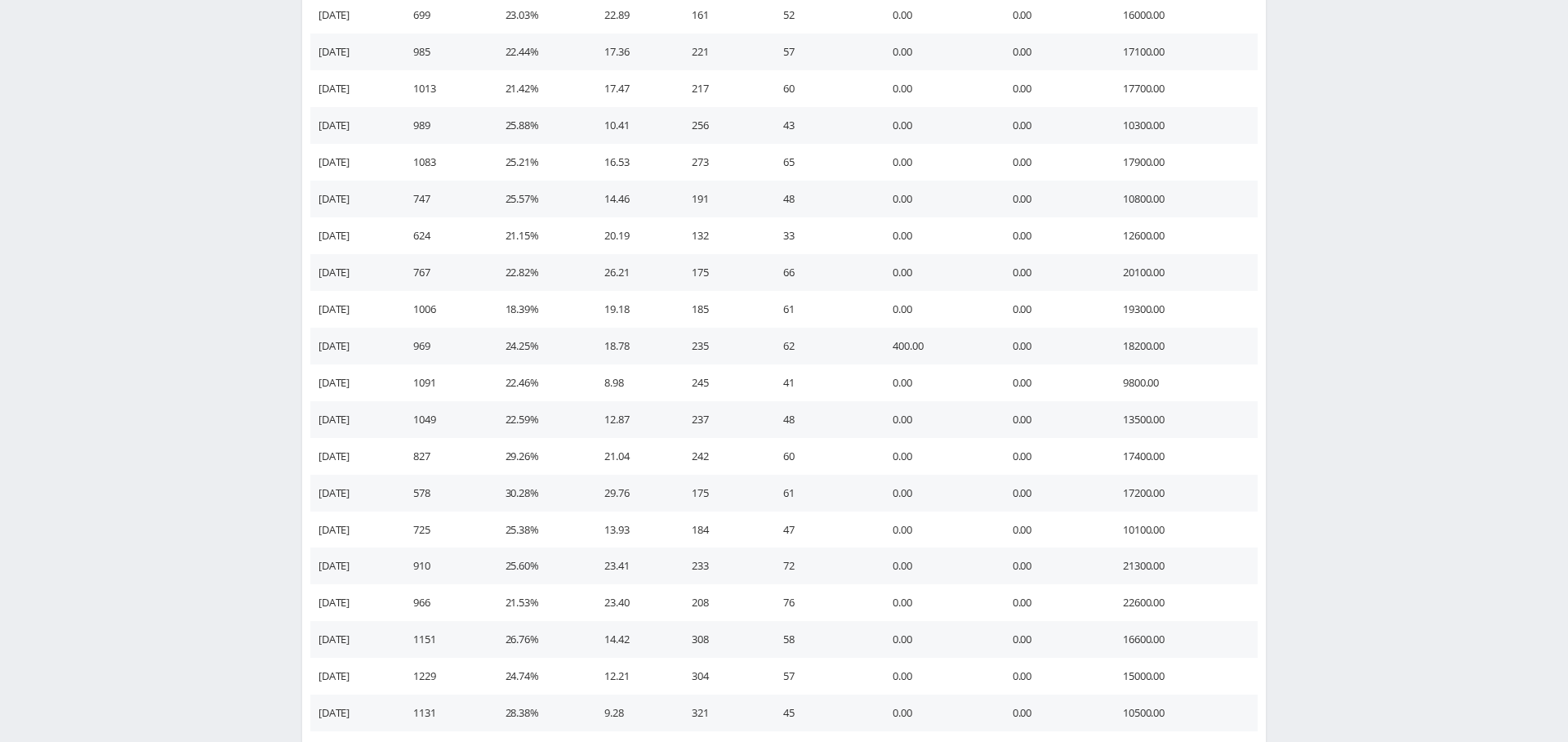
scroll to position [5994, 0]
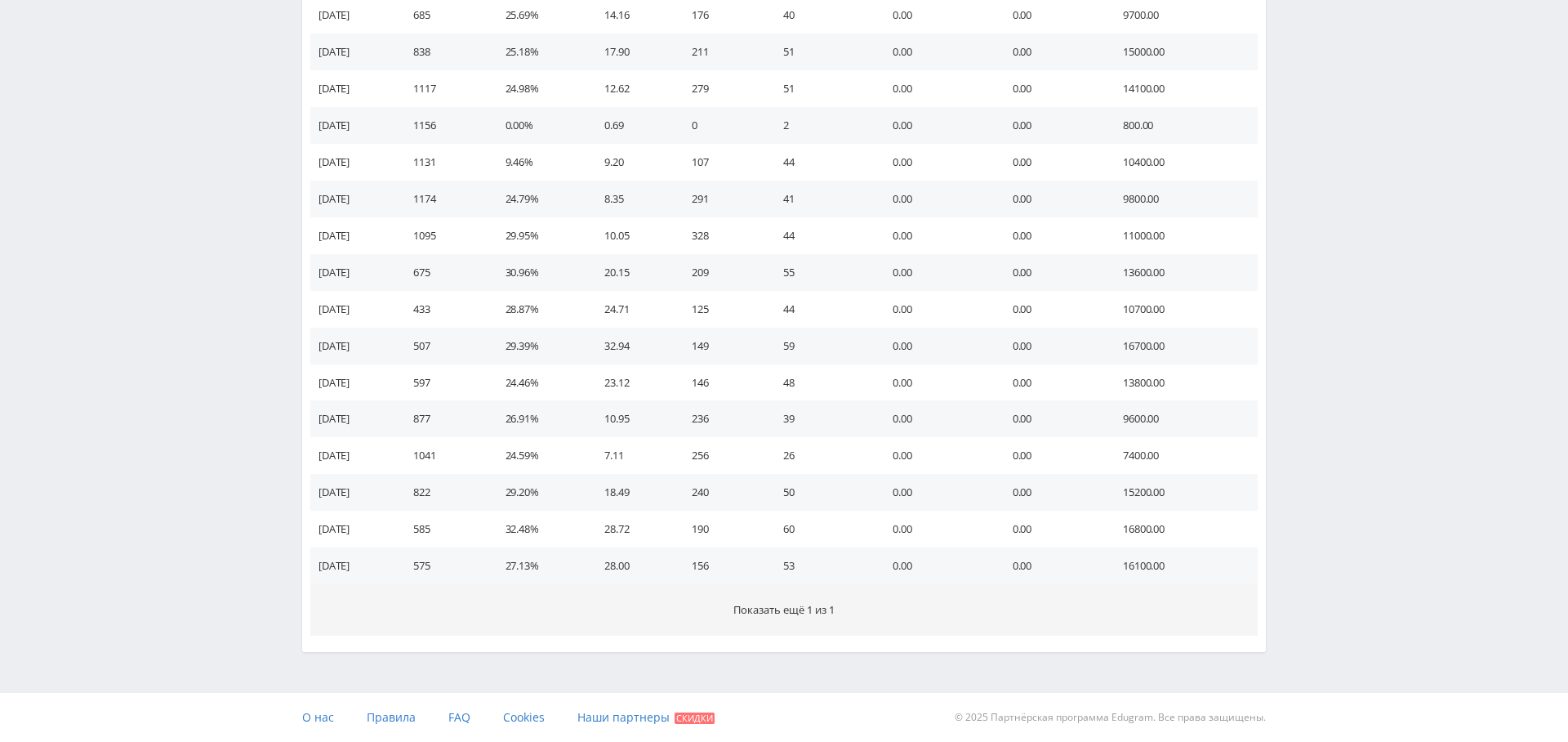
click at [754, 604] on span "Показать ещё 1 из 1" at bounding box center [784, 608] width 101 height 14
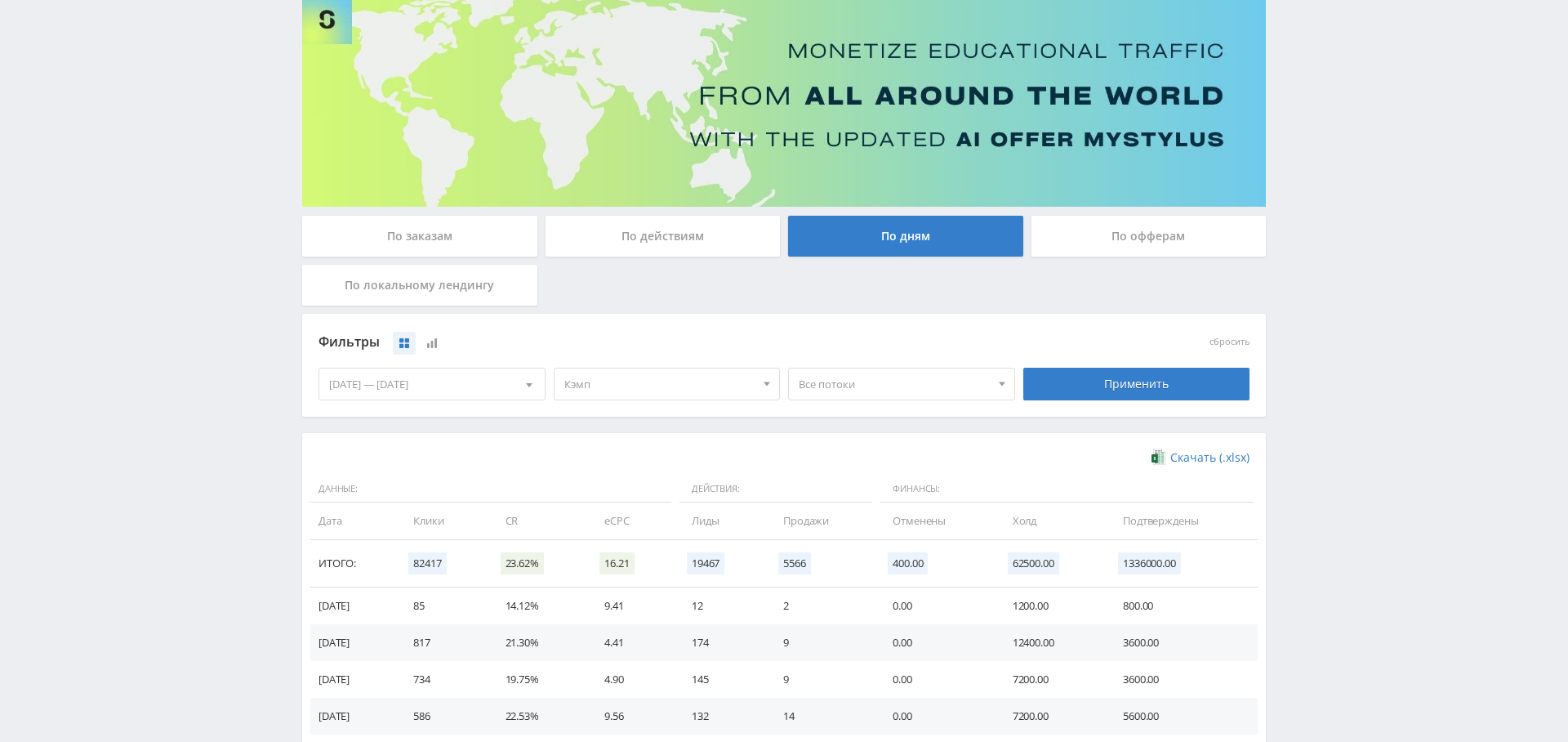
scroll to position [0, 0]
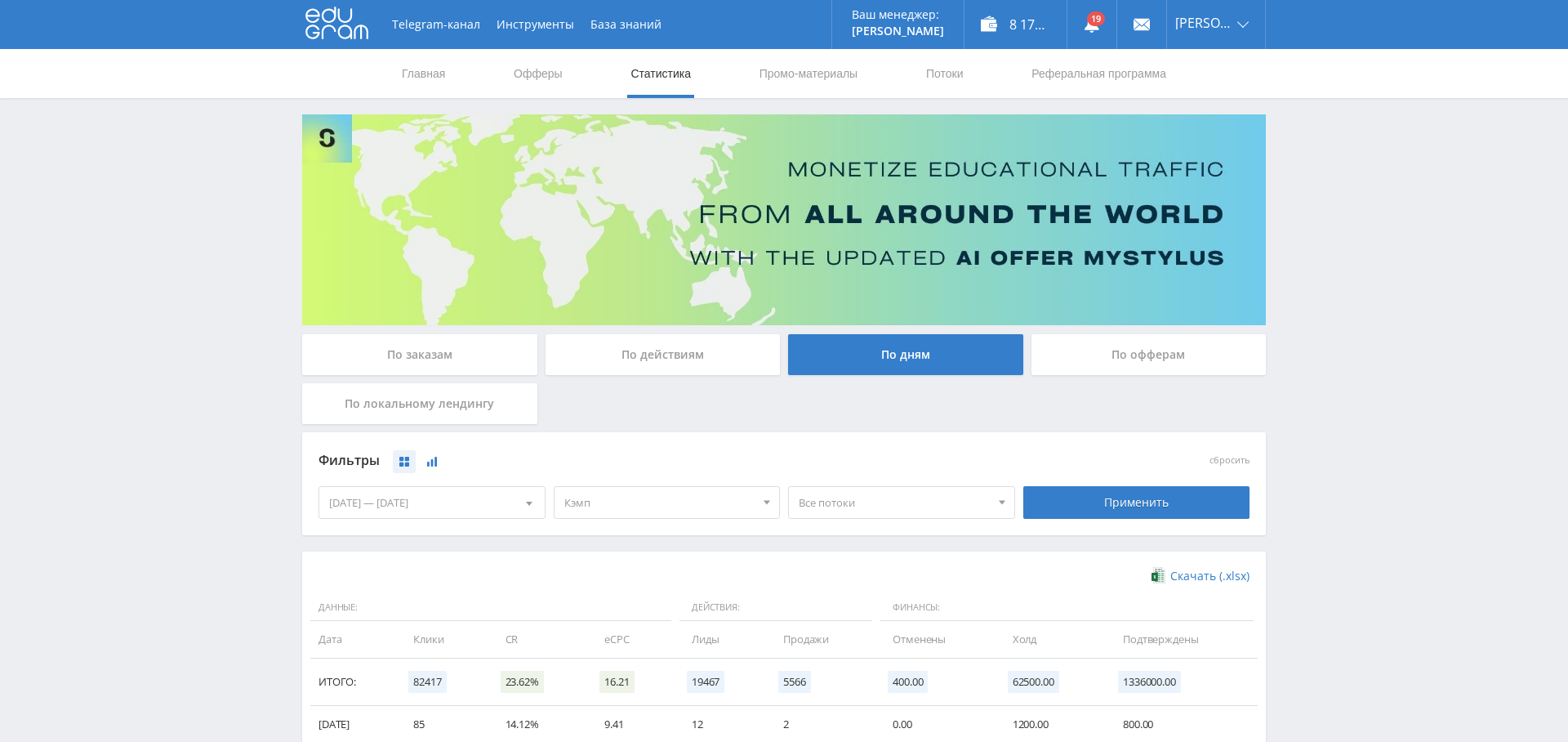
click at [443, 466] on button at bounding box center [431, 461] width 23 height 23
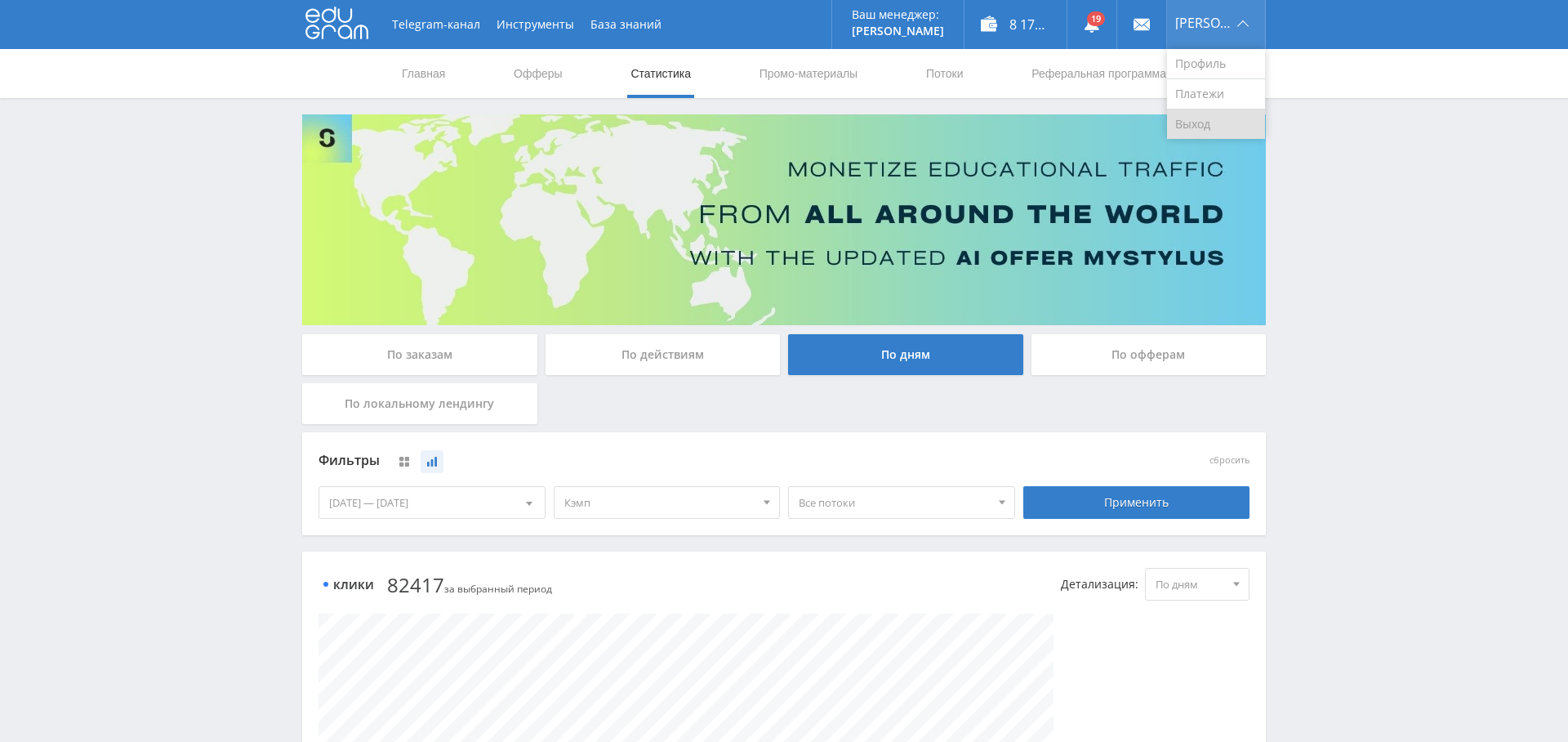
click at [1218, 114] on link "Выход" at bounding box center [1216, 124] width 98 height 30
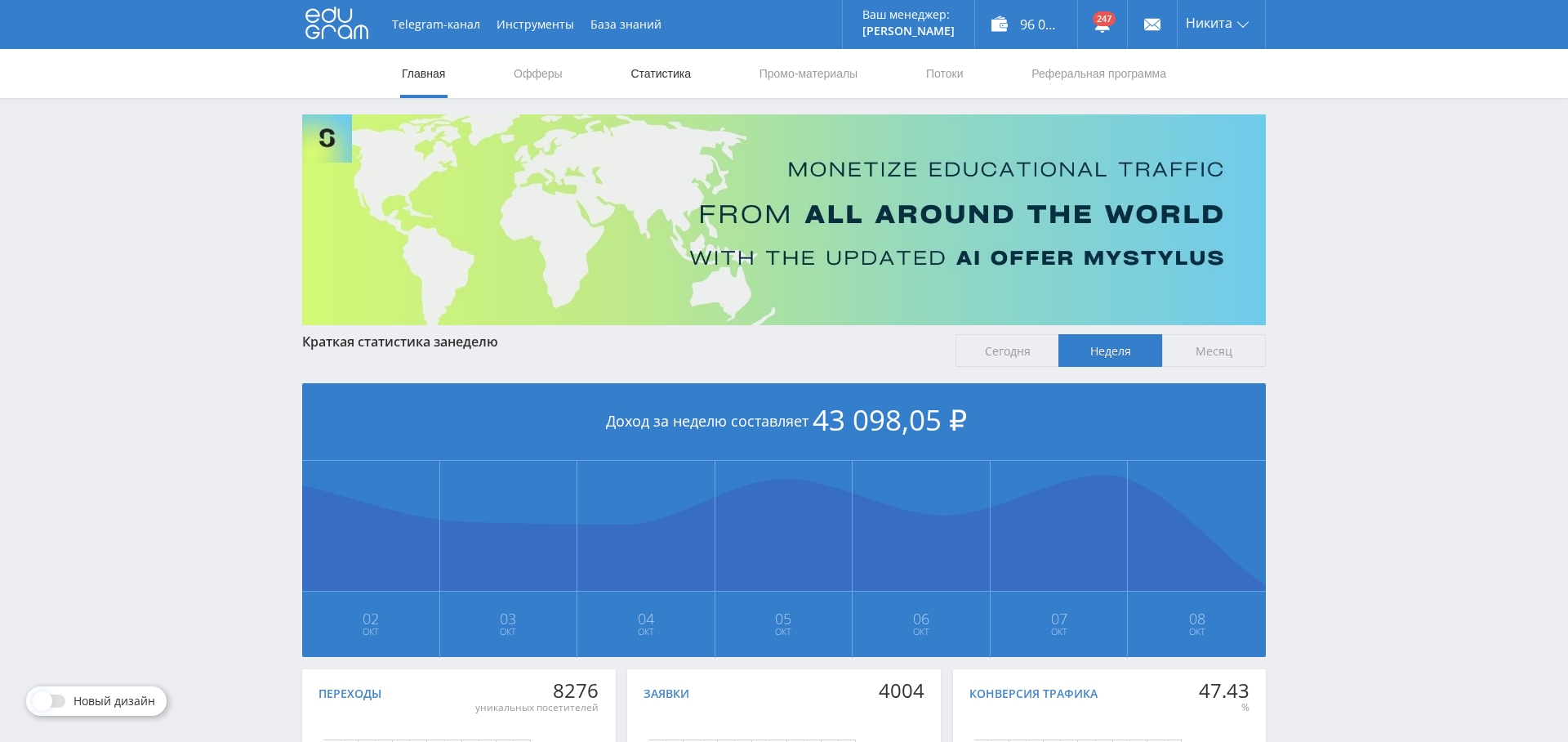
click at [662, 70] on link "Статистика" at bounding box center [660, 74] width 64 height 49
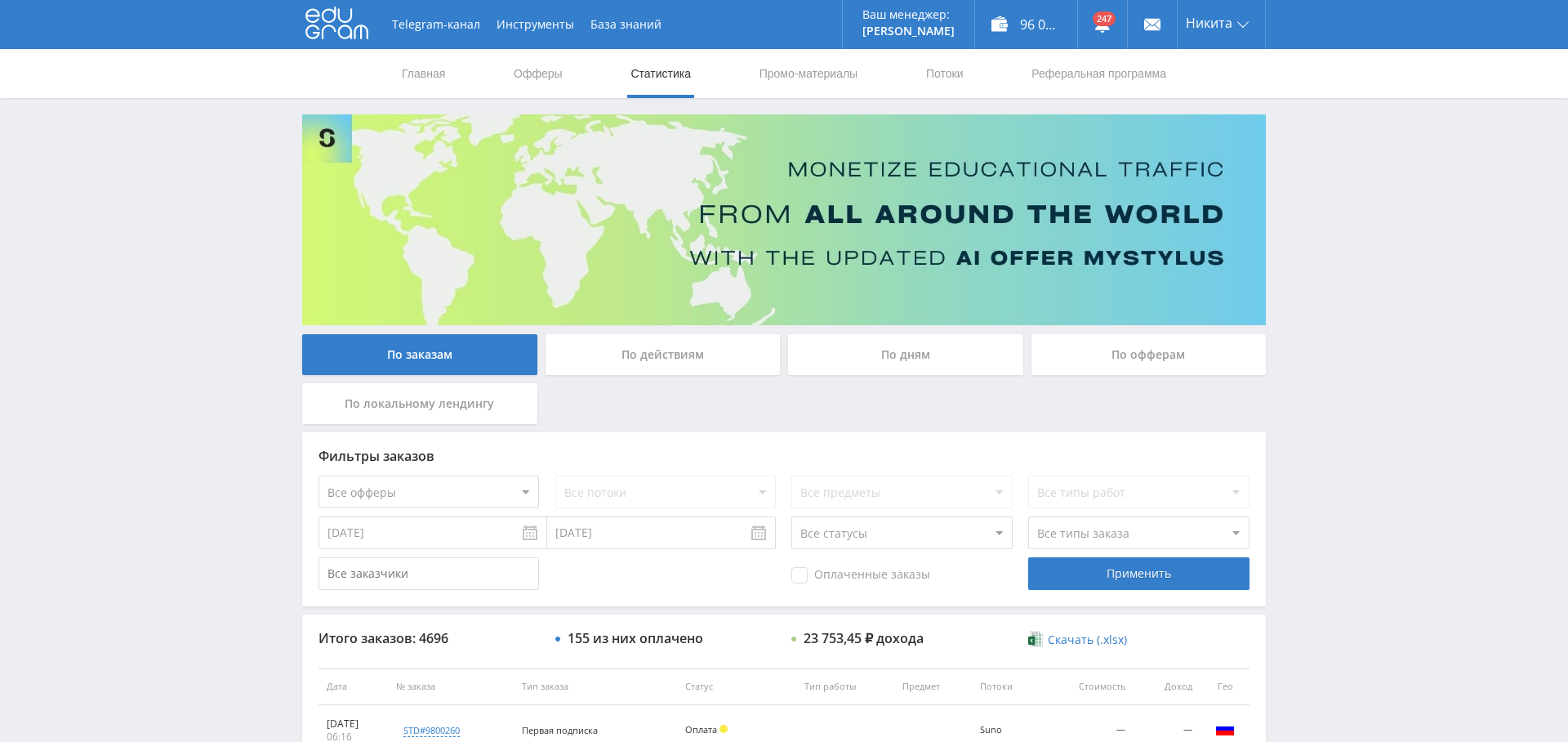
click at [913, 349] on div "По дням" at bounding box center [905, 355] width 235 height 41
click at [0, 0] on input "По дням" at bounding box center [0, 0] width 0 height 0
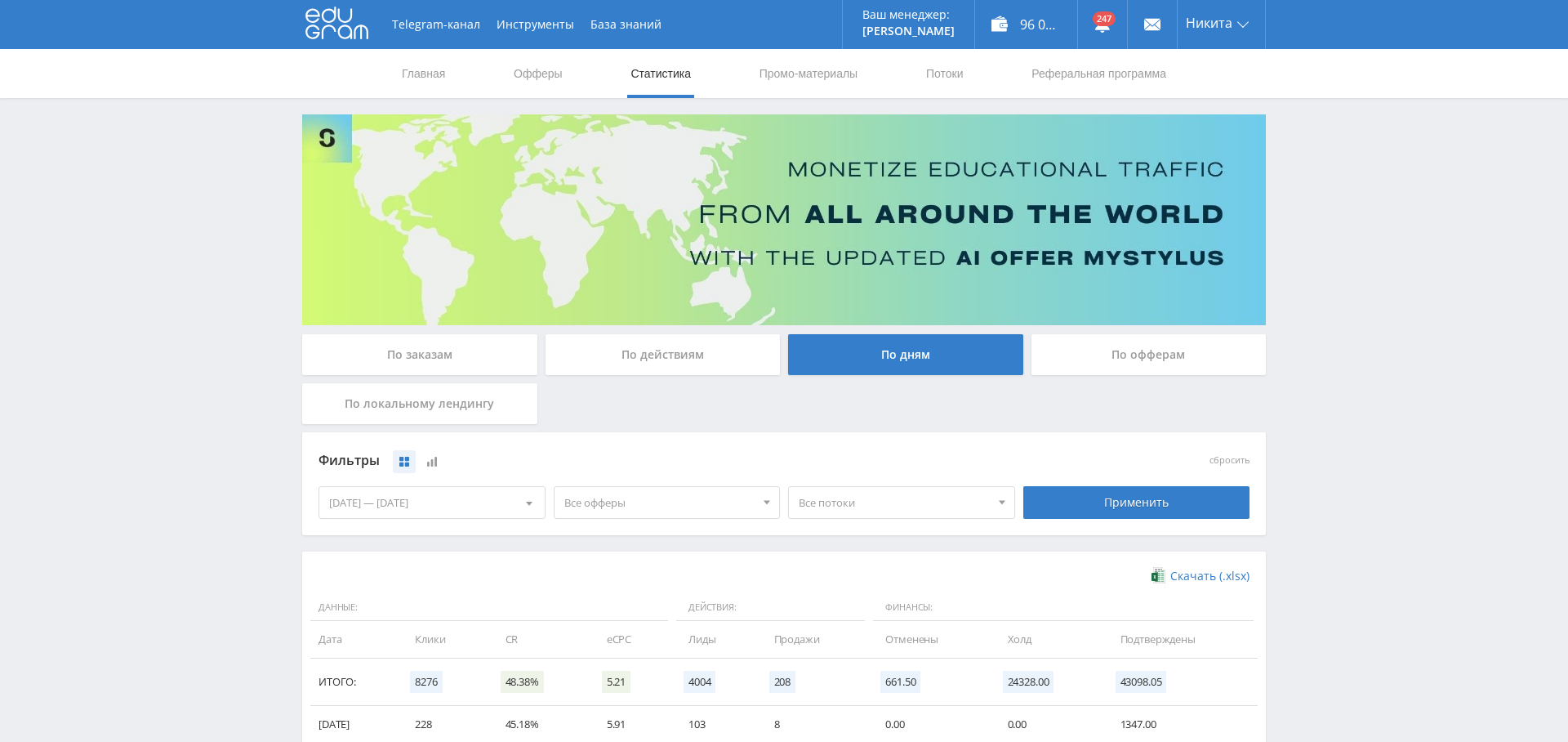
click at [438, 499] on div "[DATE] — [DATE]" at bounding box center [431, 502] width 225 height 31
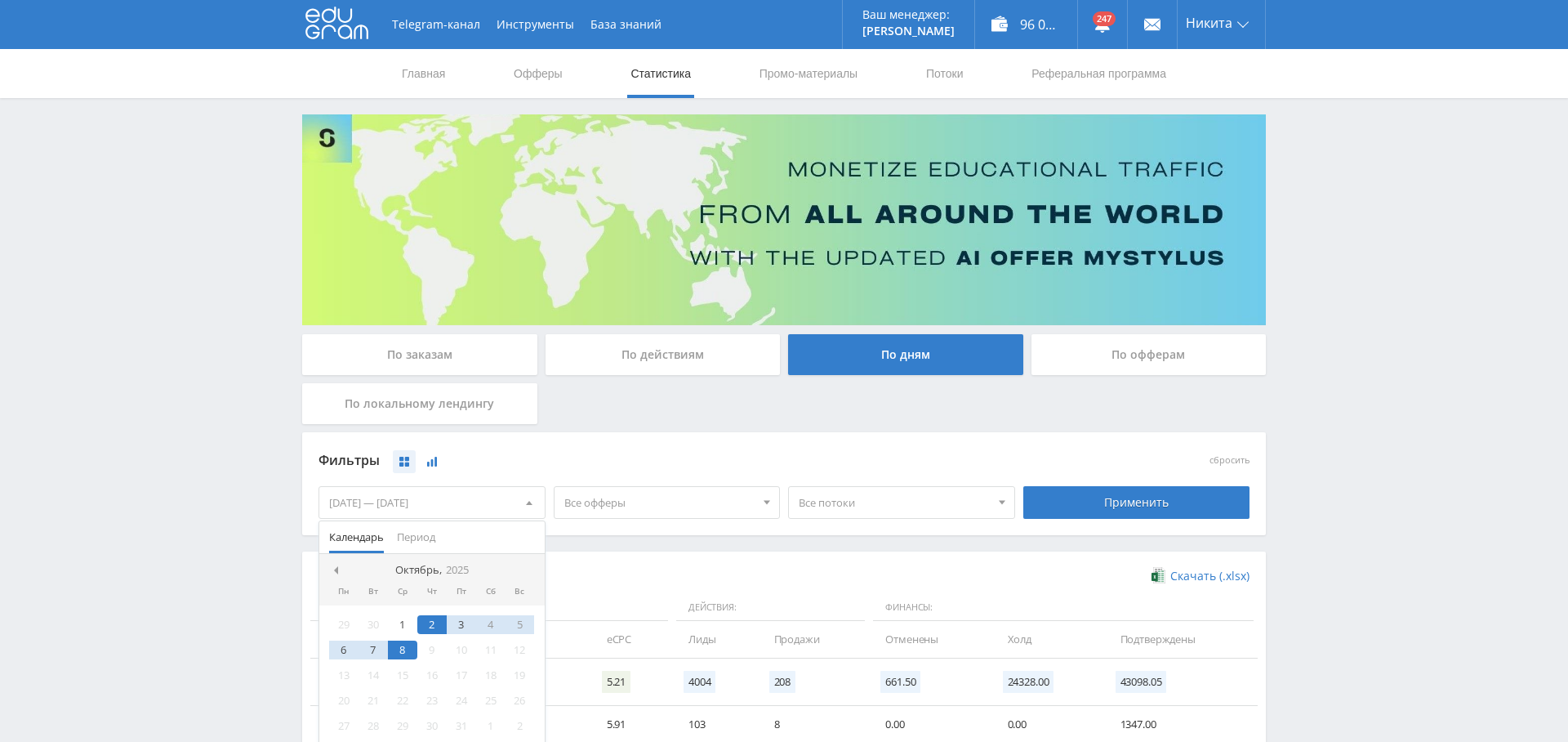
click at [436, 467] on button at bounding box center [431, 461] width 23 height 23
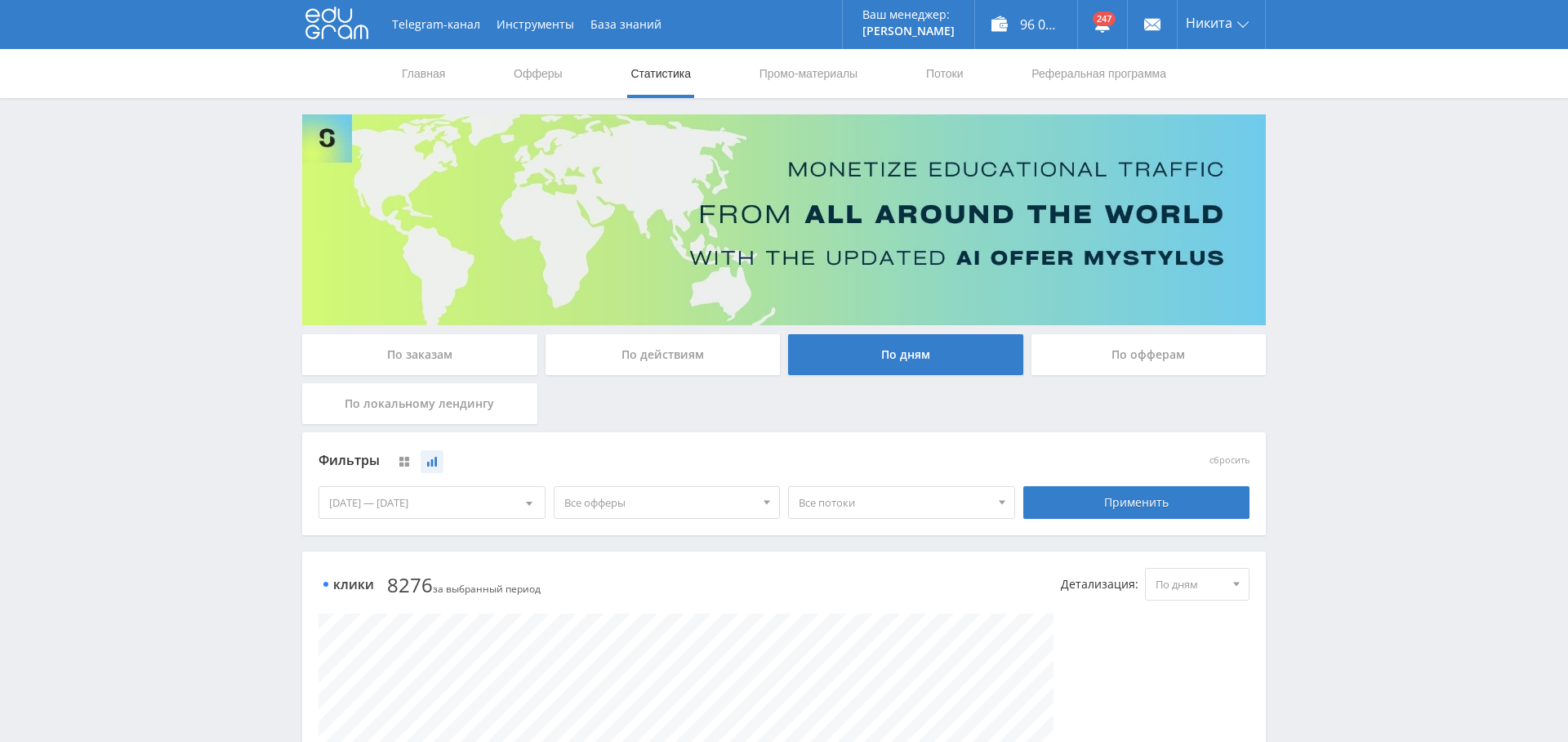
click at [425, 511] on div "[DATE] — [DATE]" at bounding box center [431, 502] width 225 height 31
click at [339, 565] on div at bounding box center [335, 569] width 13 height 13
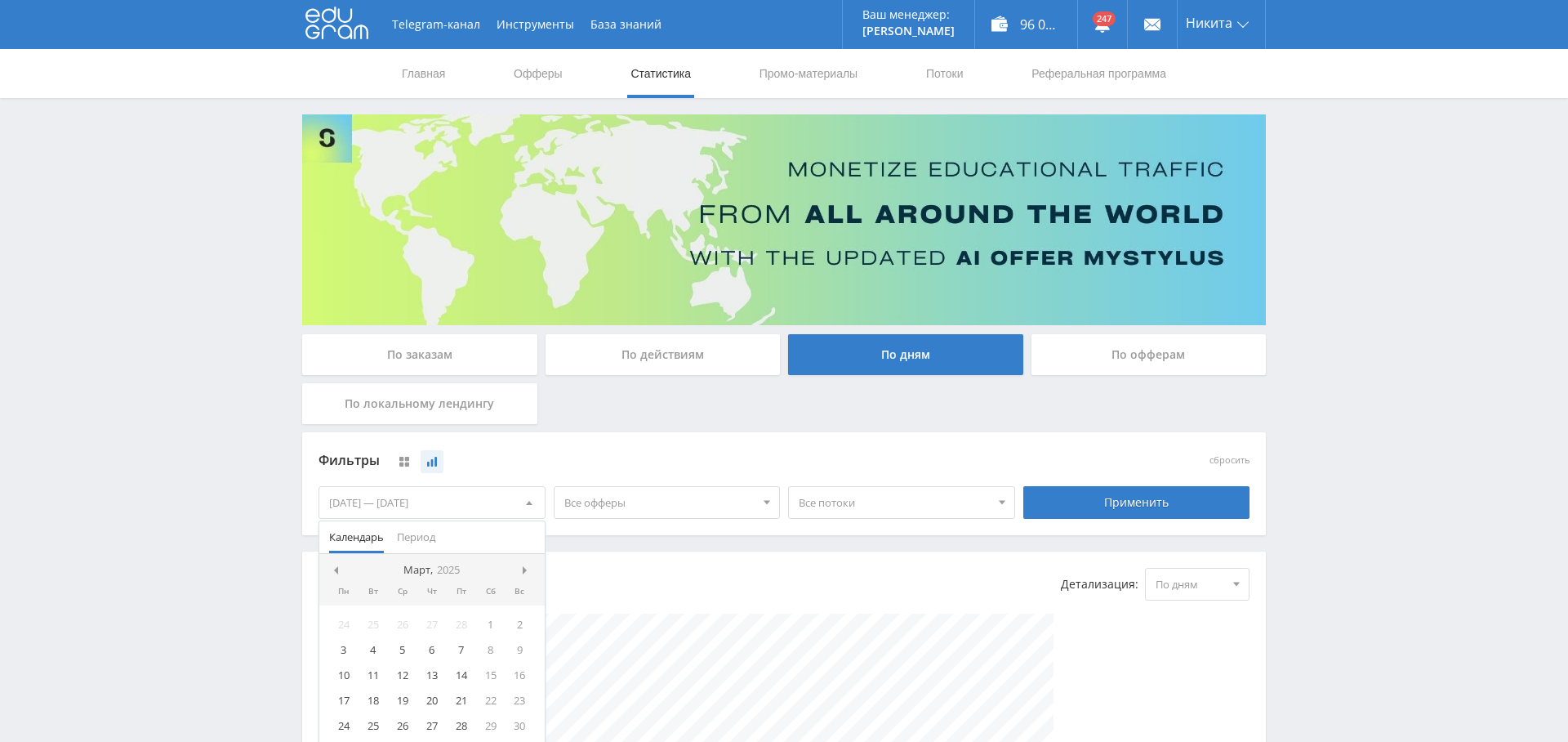
click at [339, 565] on div at bounding box center [335, 569] width 13 height 13
click at [406, 624] on div "1" at bounding box center [402, 625] width 30 height 19
click at [522, 568] on span at bounding box center [527, 570] width 9 height 9
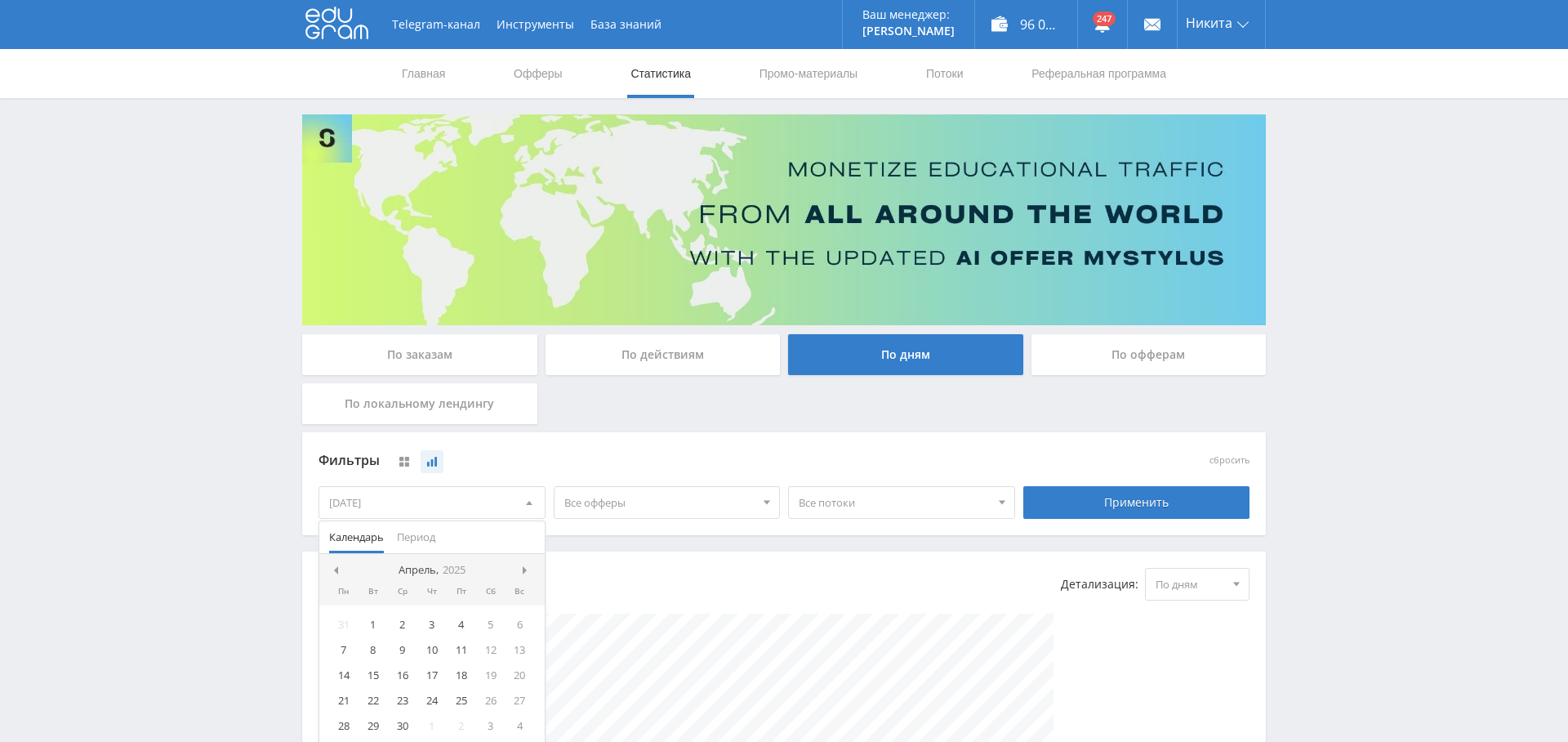
click at [522, 568] on span at bounding box center [527, 570] width 9 height 9
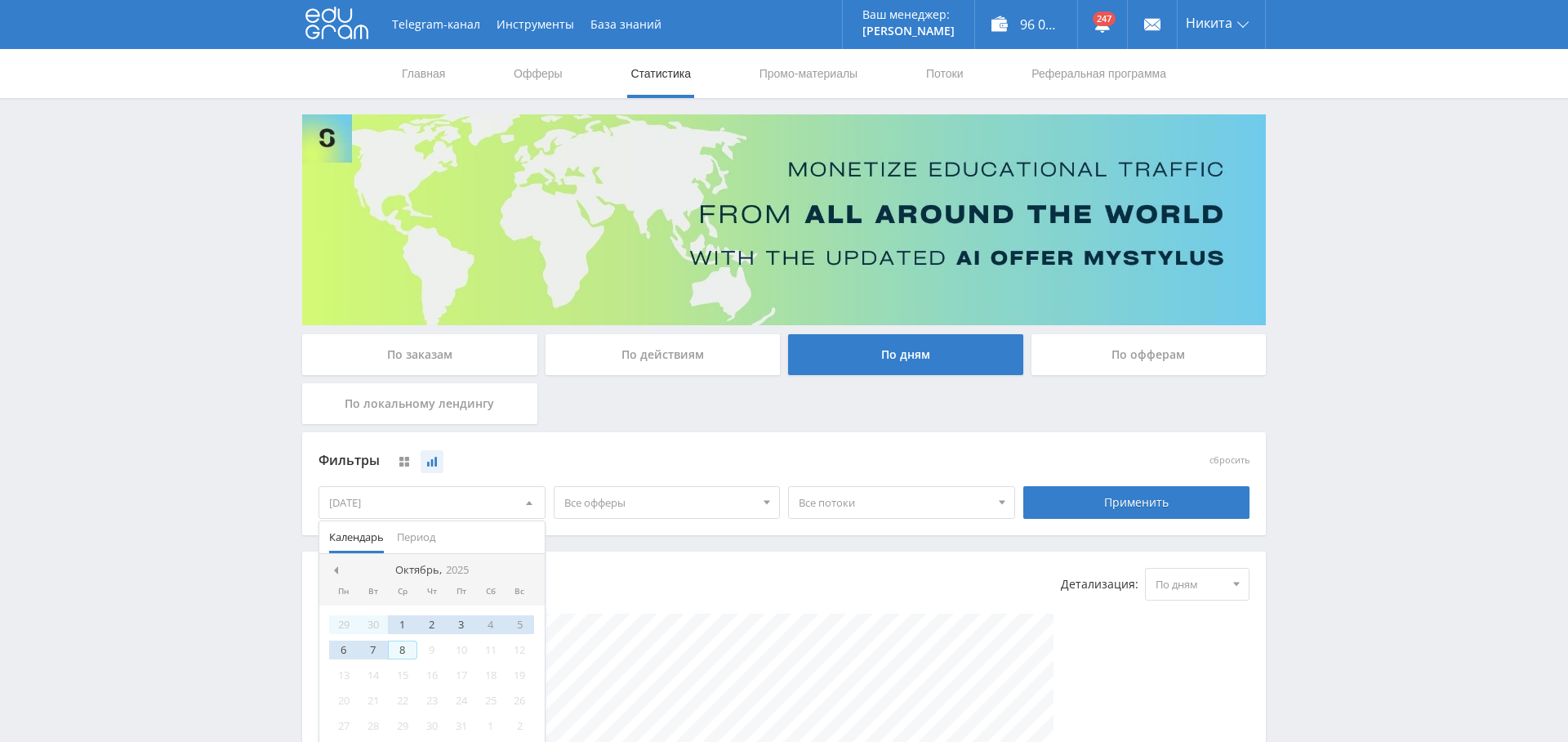
click at [408, 649] on div "8" at bounding box center [402, 650] width 30 height 19
click at [662, 508] on span "Все офферы" at bounding box center [659, 502] width 191 height 31
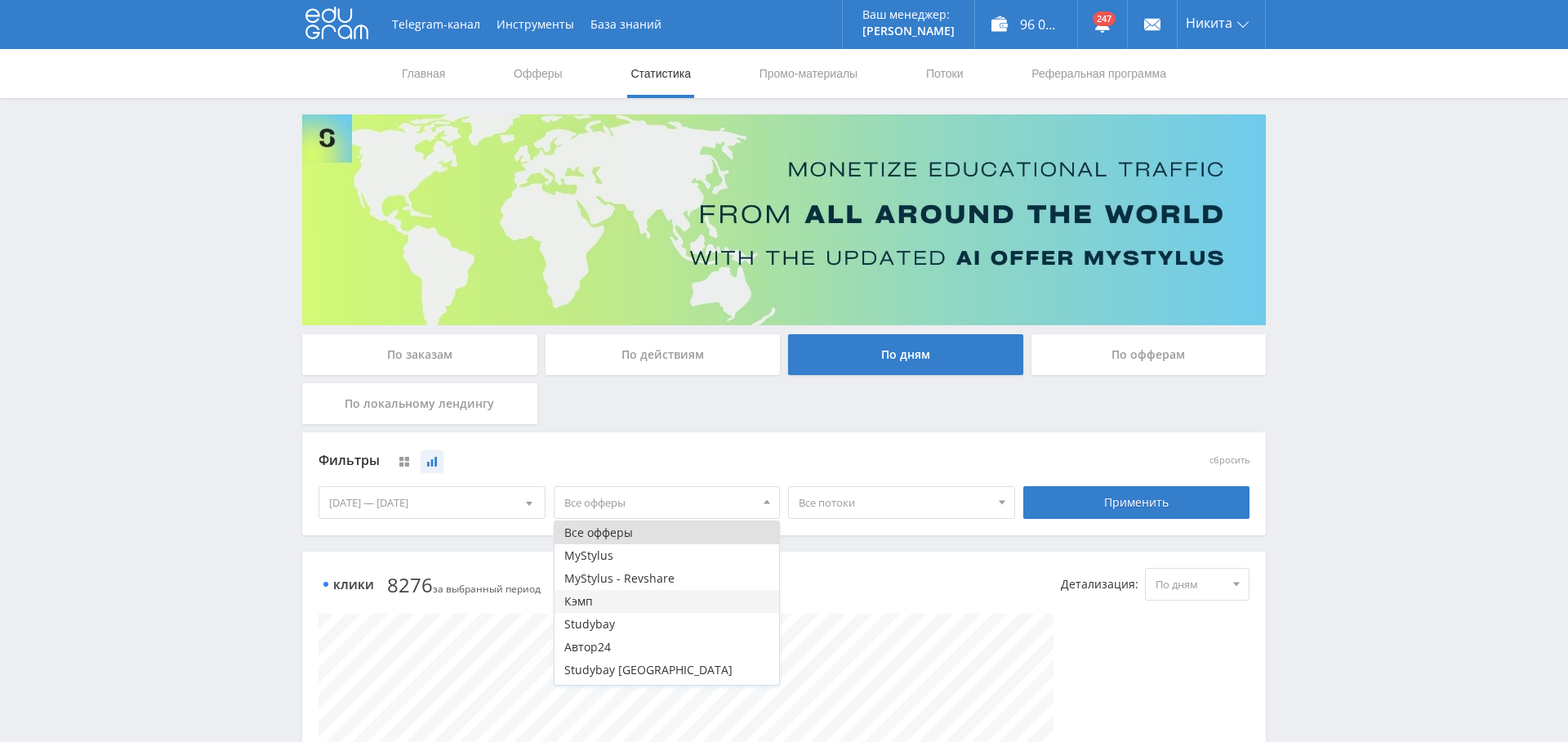
click at [650, 605] on button "Кэмп" at bounding box center [667, 601] width 225 height 23
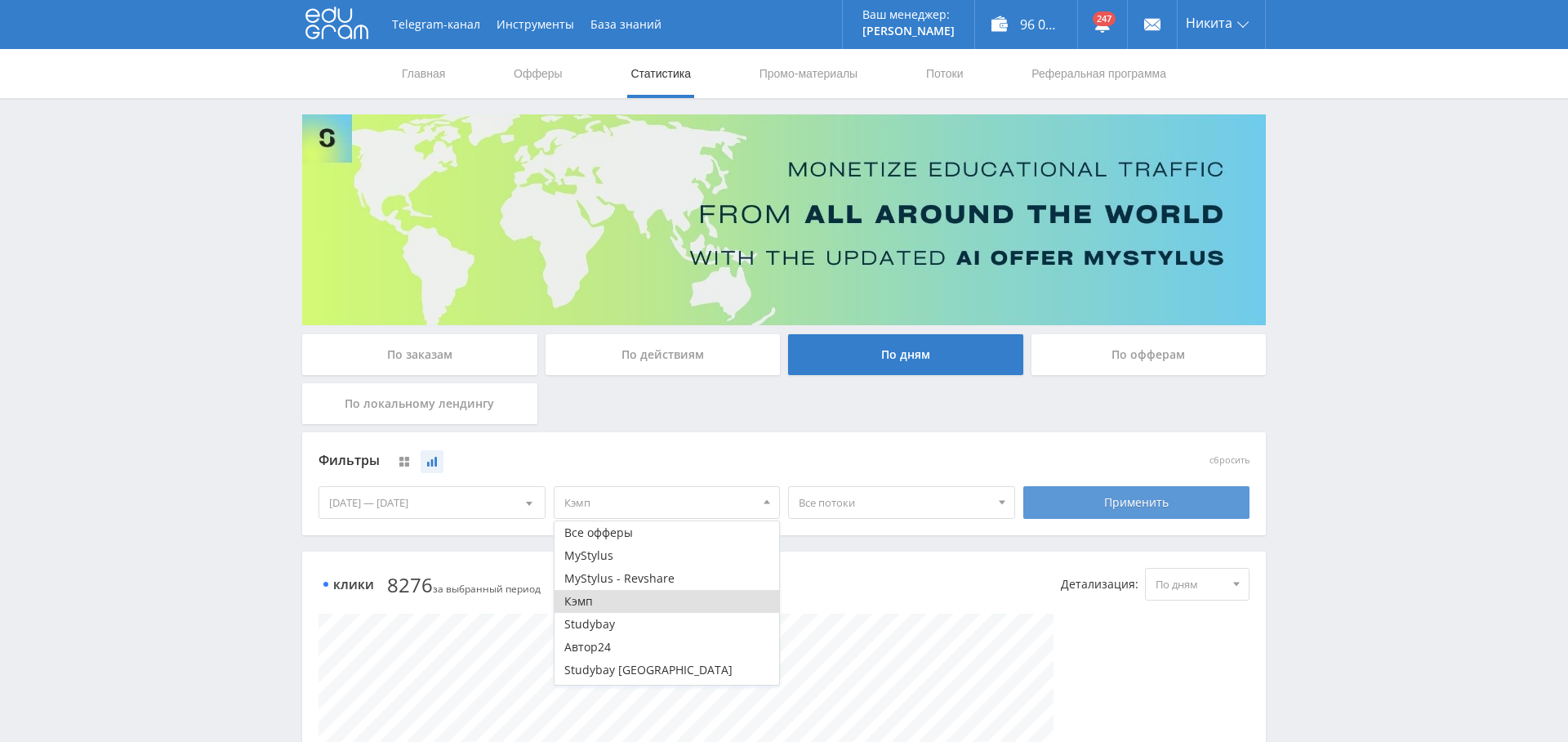
click at [1092, 511] on div "Применить" at bounding box center [1137, 502] width 227 height 32
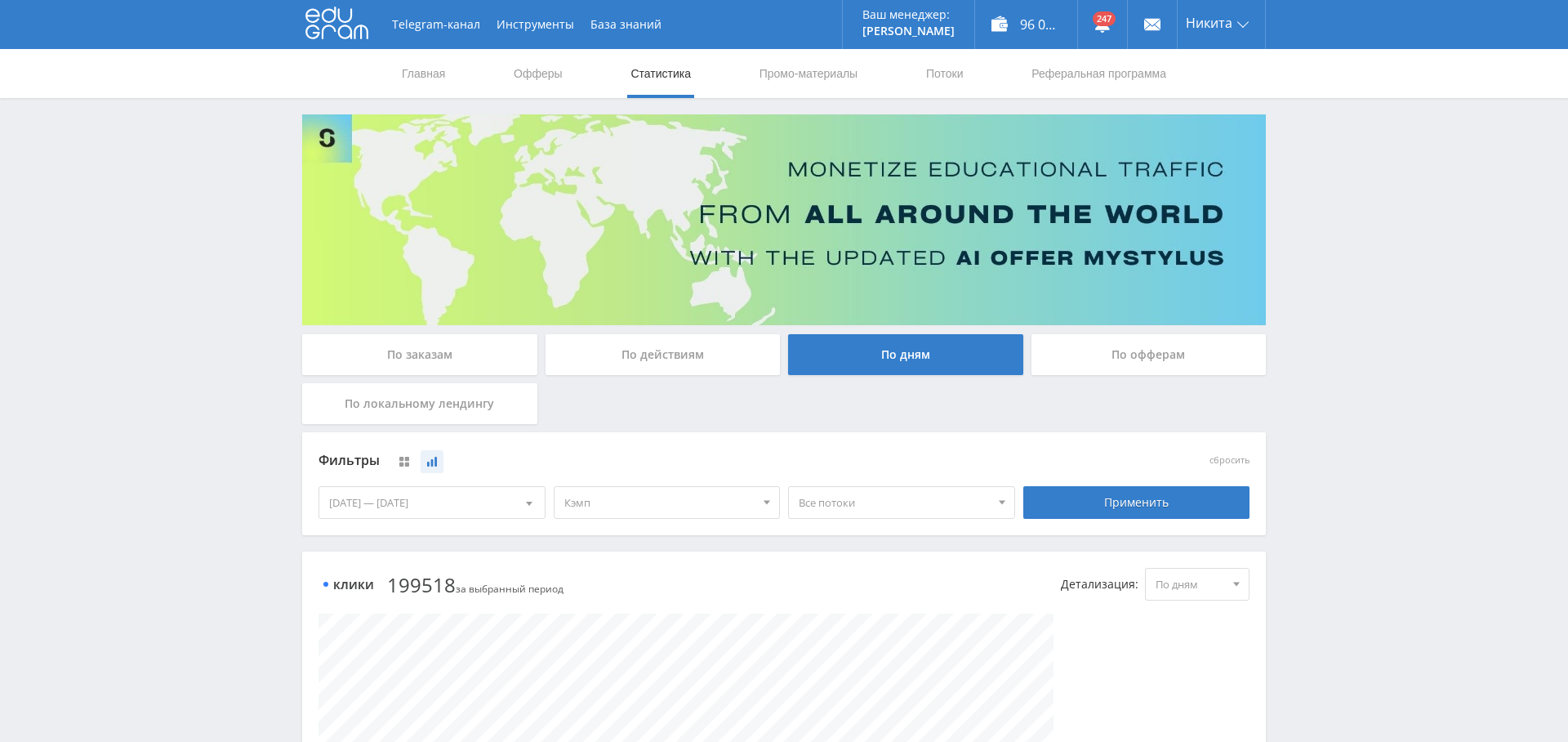
click at [471, 499] on div "[DATE] — [DATE]" at bounding box center [431, 502] width 225 height 31
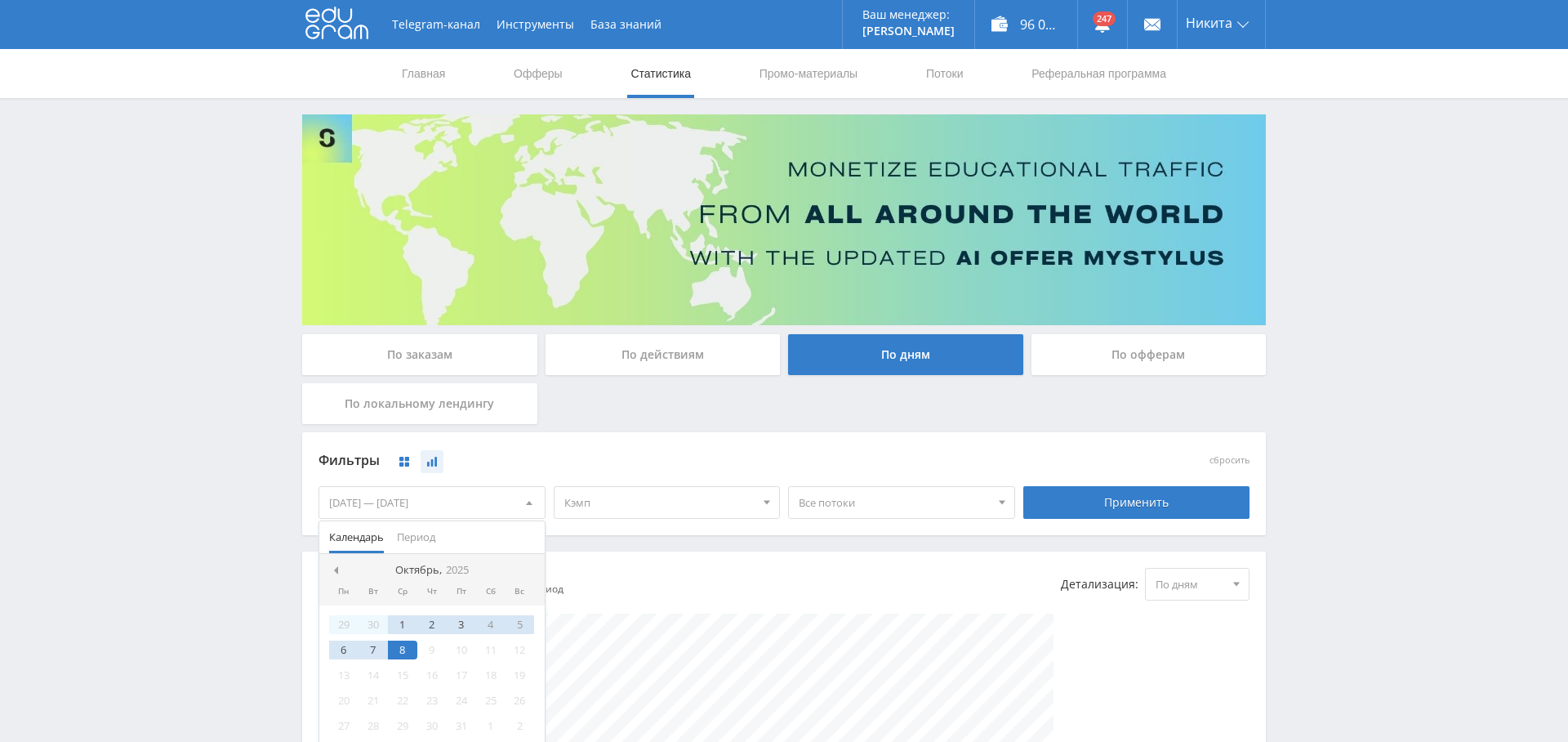
click at [398, 461] on button at bounding box center [404, 461] width 23 height 23
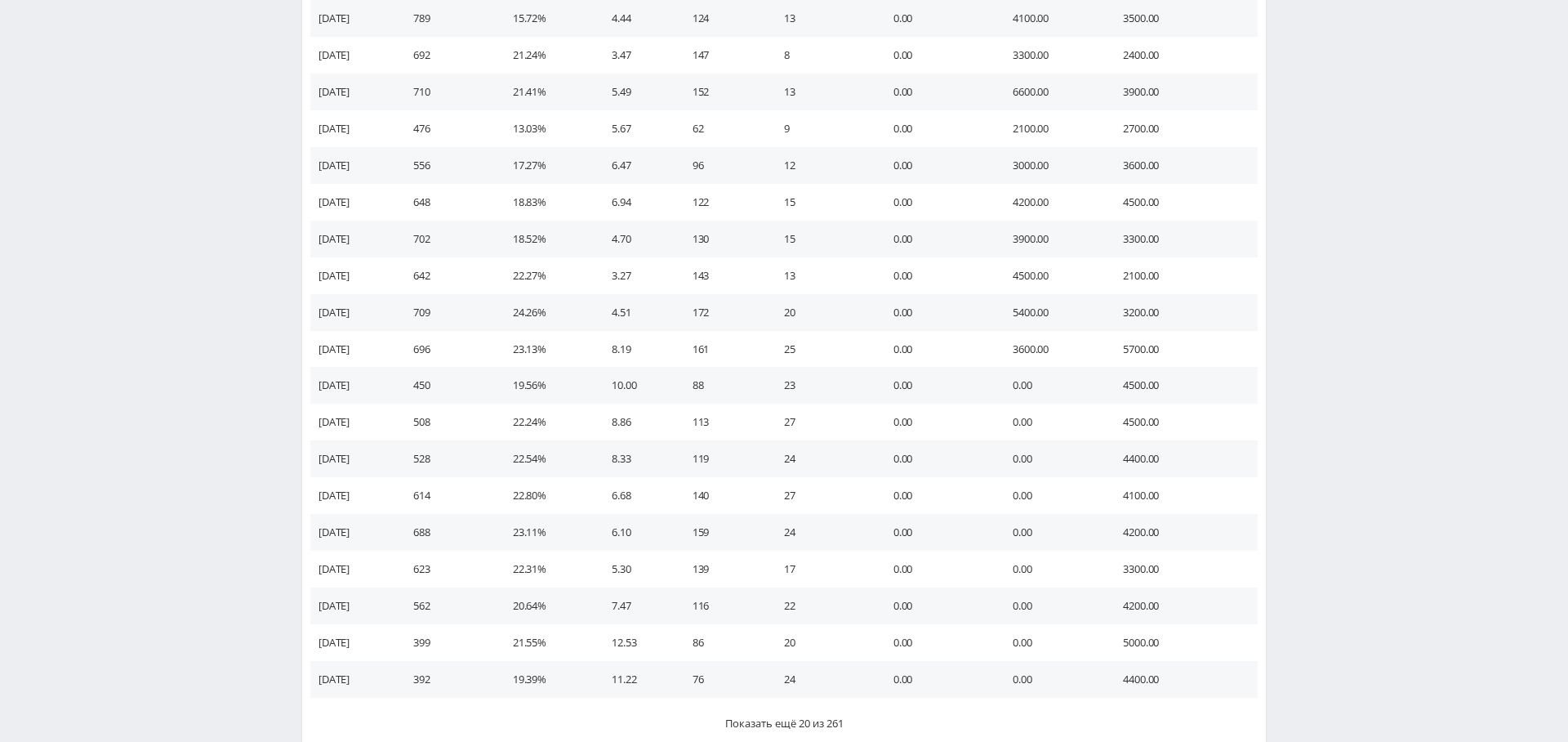
scroll to position [745, 0]
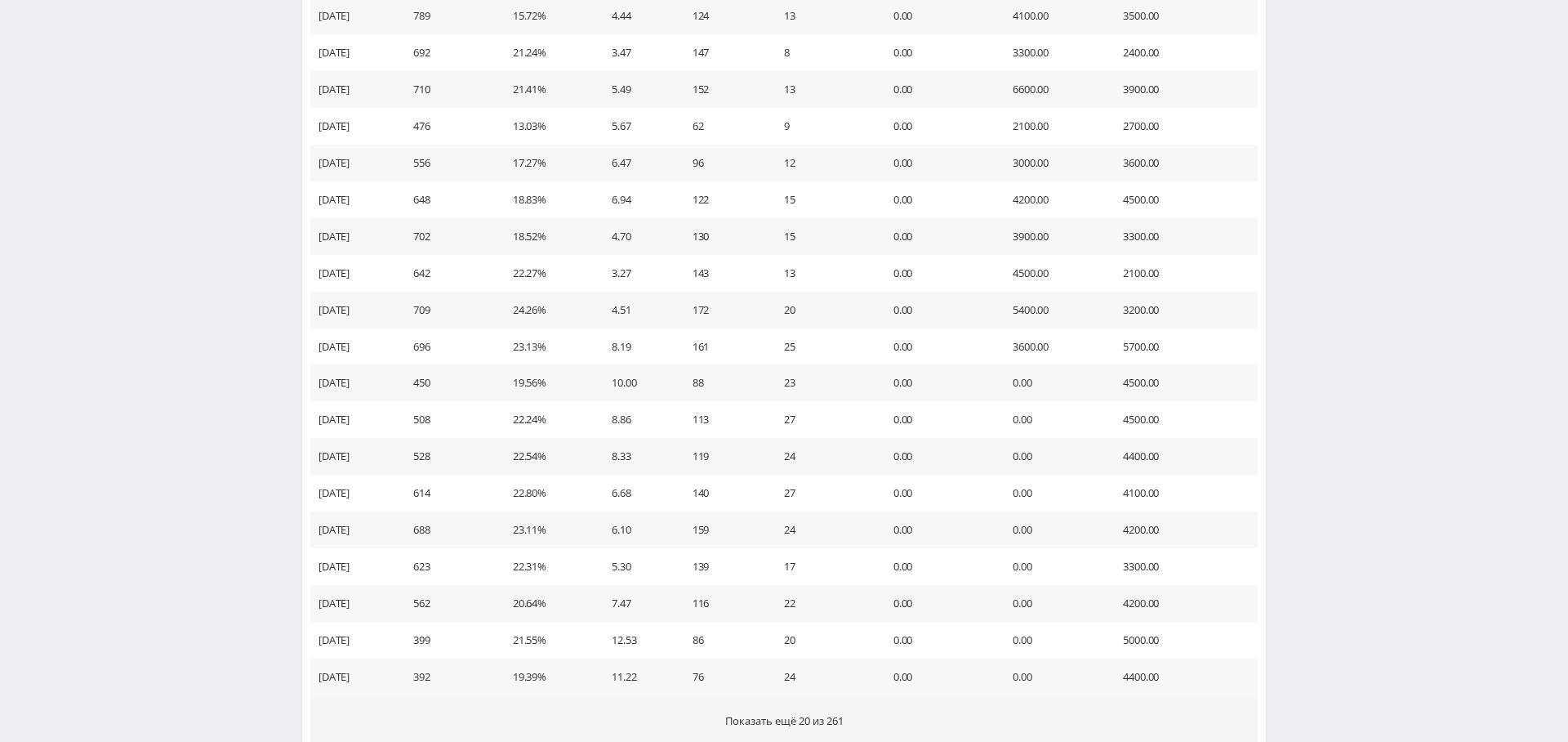
click at [777, 722] on span "Показать ещё 20 из 261" at bounding box center [784, 720] width 118 height 14
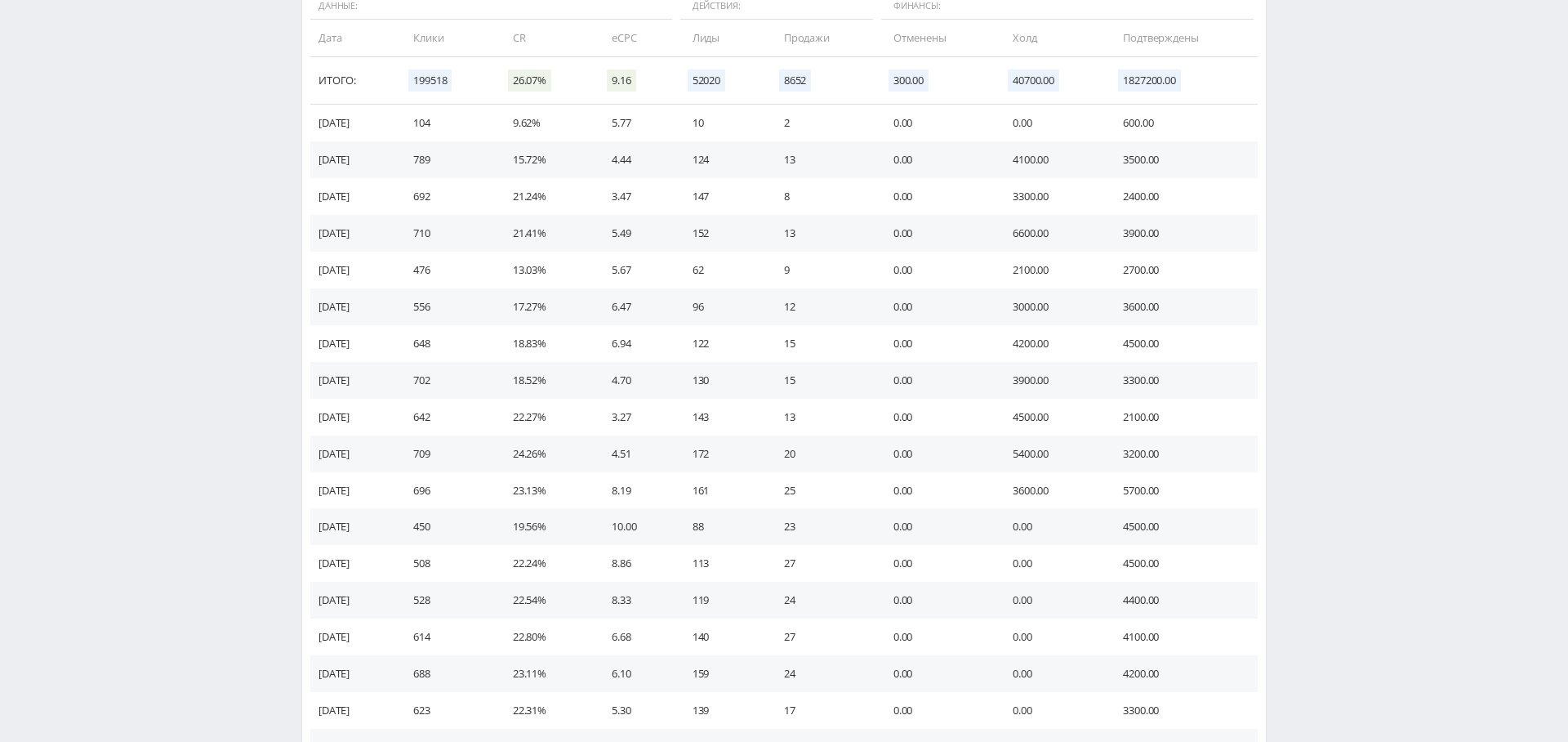
scroll to position [0, 0]
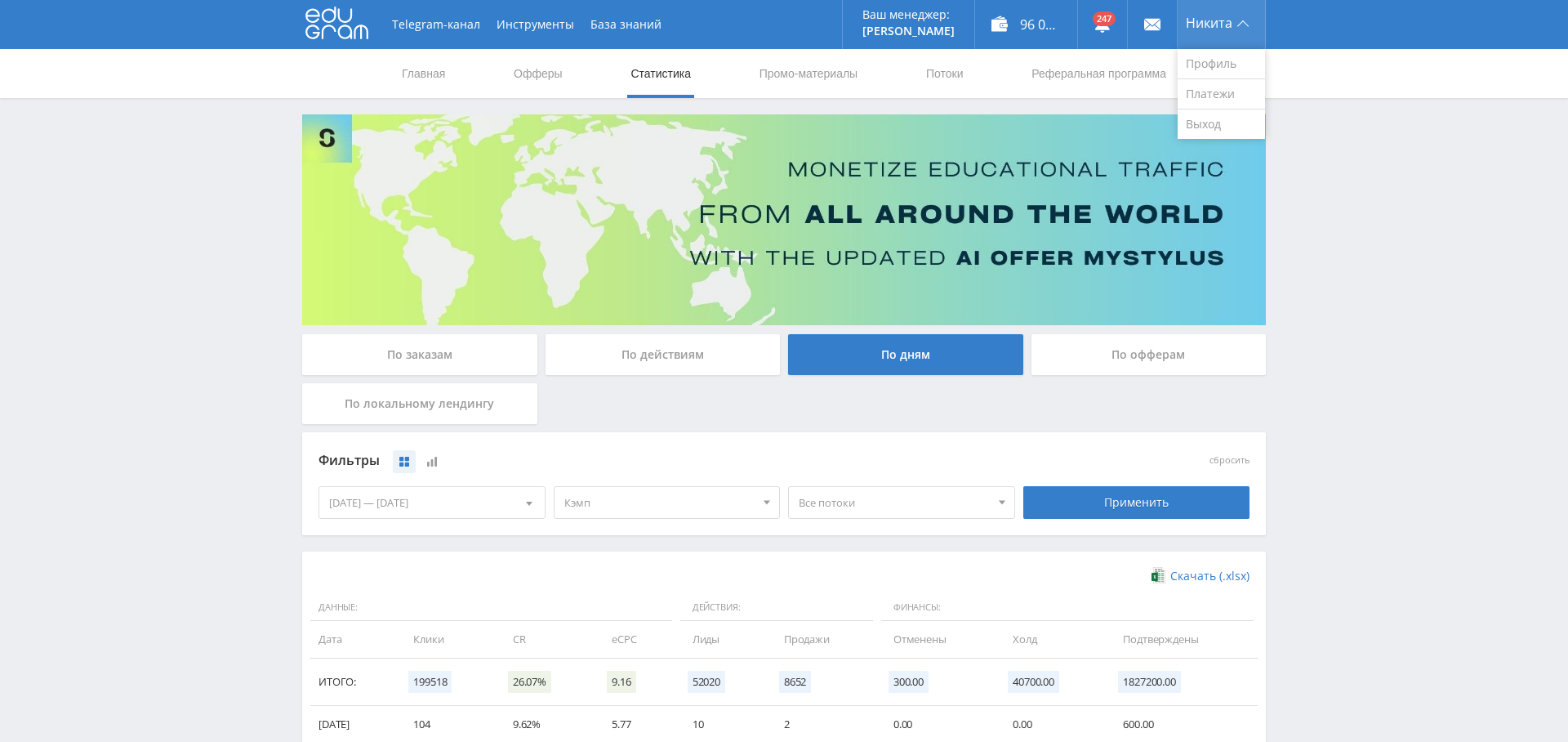
click at [1204, 23] on span "Никита" at bounding box center [1209, 22] width 47 height 13
click at [1200, 119] on link "Выход" at bounding box center [1221, 124] width 88 height 30
